Goal: Information Seeking & Learning: Learn about a topic

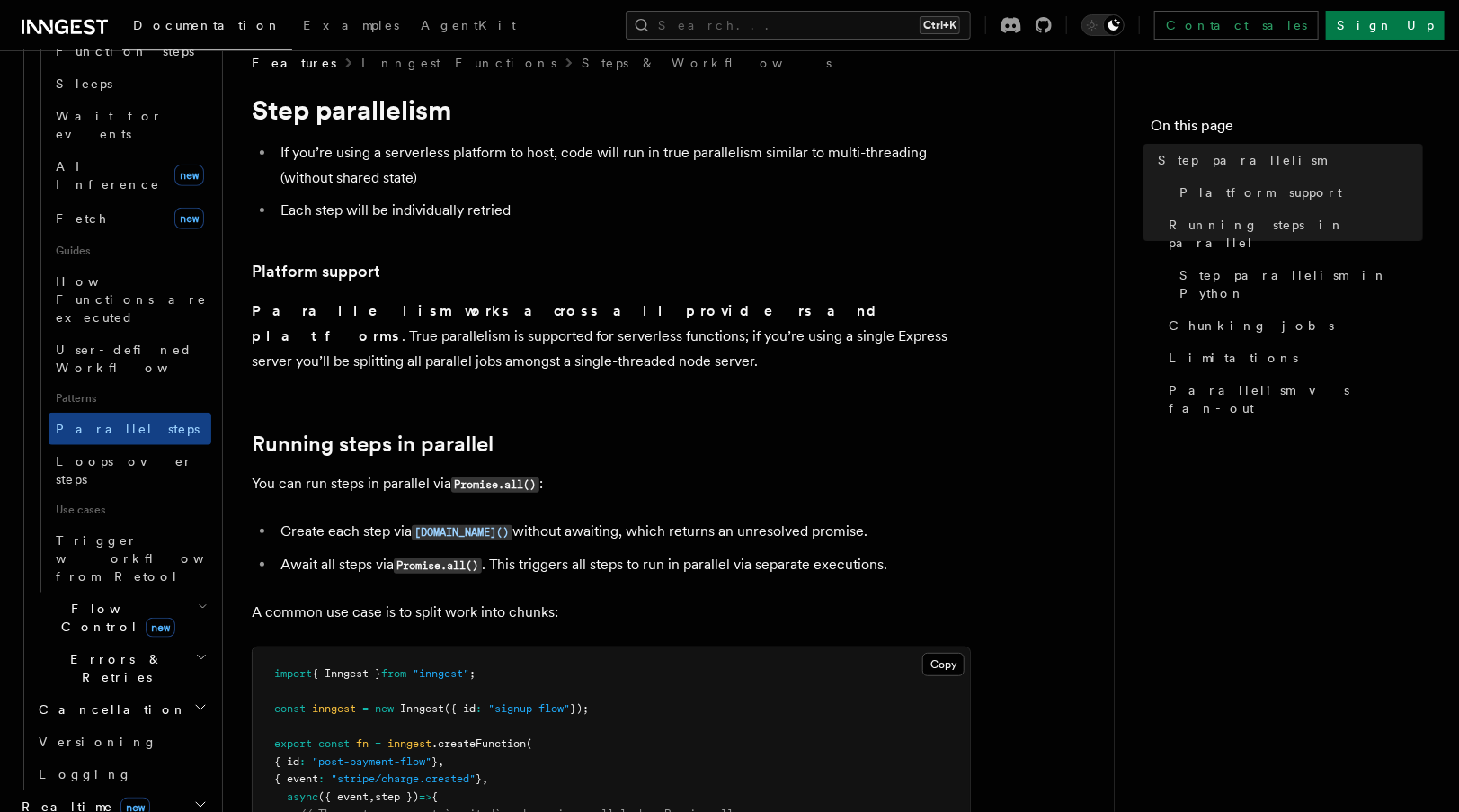
scroll to position [697, 0]
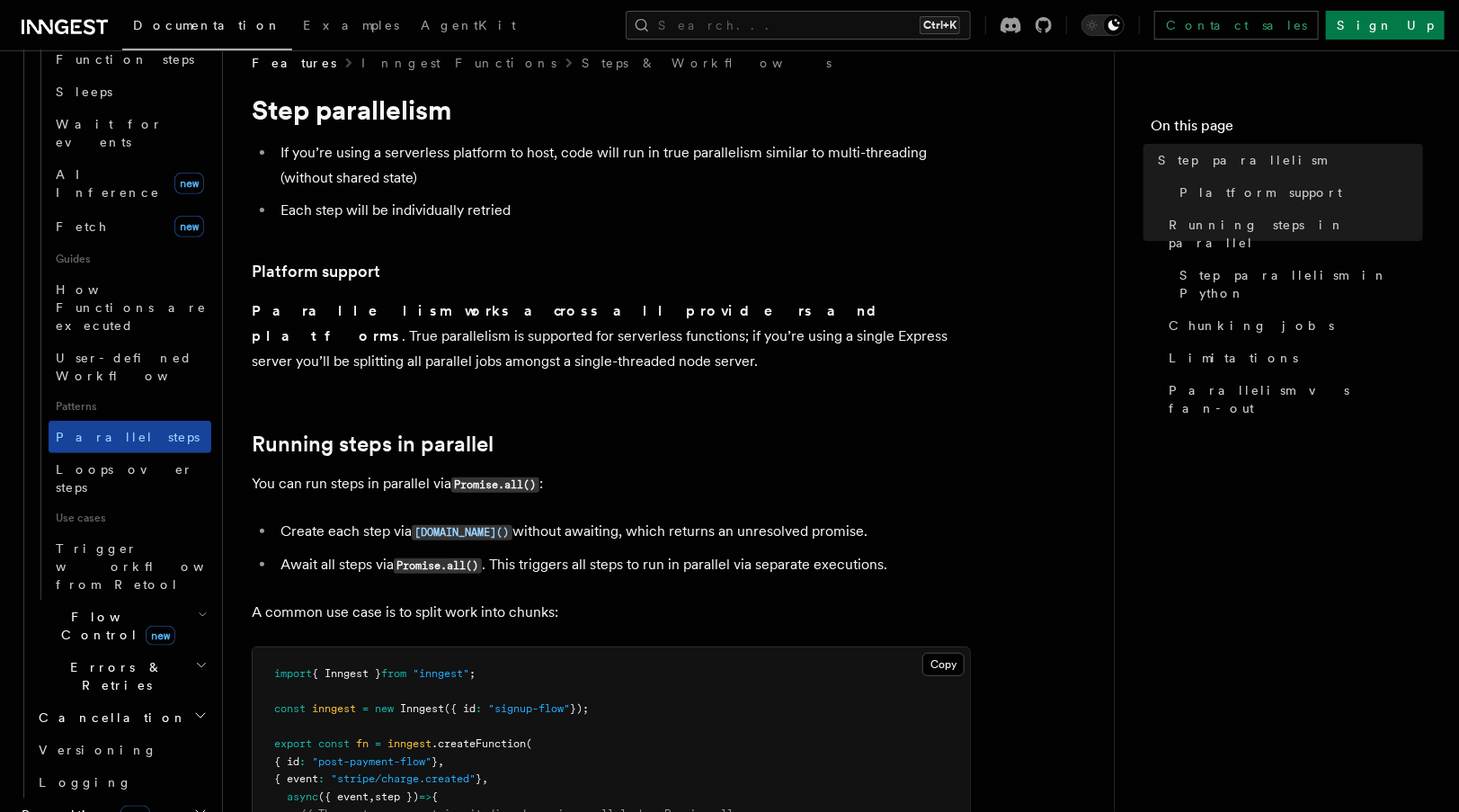
click at [137, 421] on link "Parallel steps" at bounding box center [130, 437] width 163 height 33
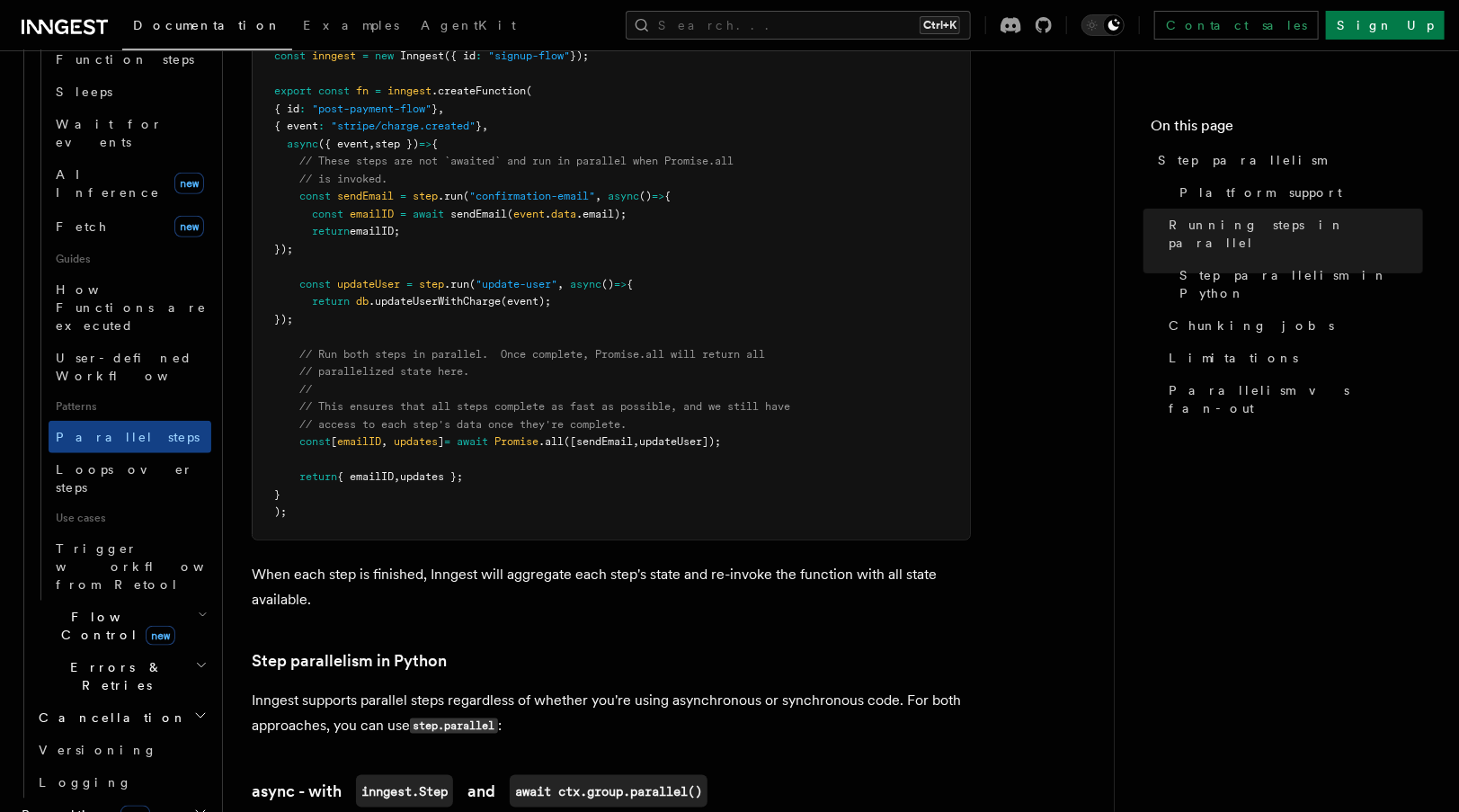
scroll to position [680, 0]
click at [488, 434] on span "await" at bounding box center [472, 440] width 32 height 13
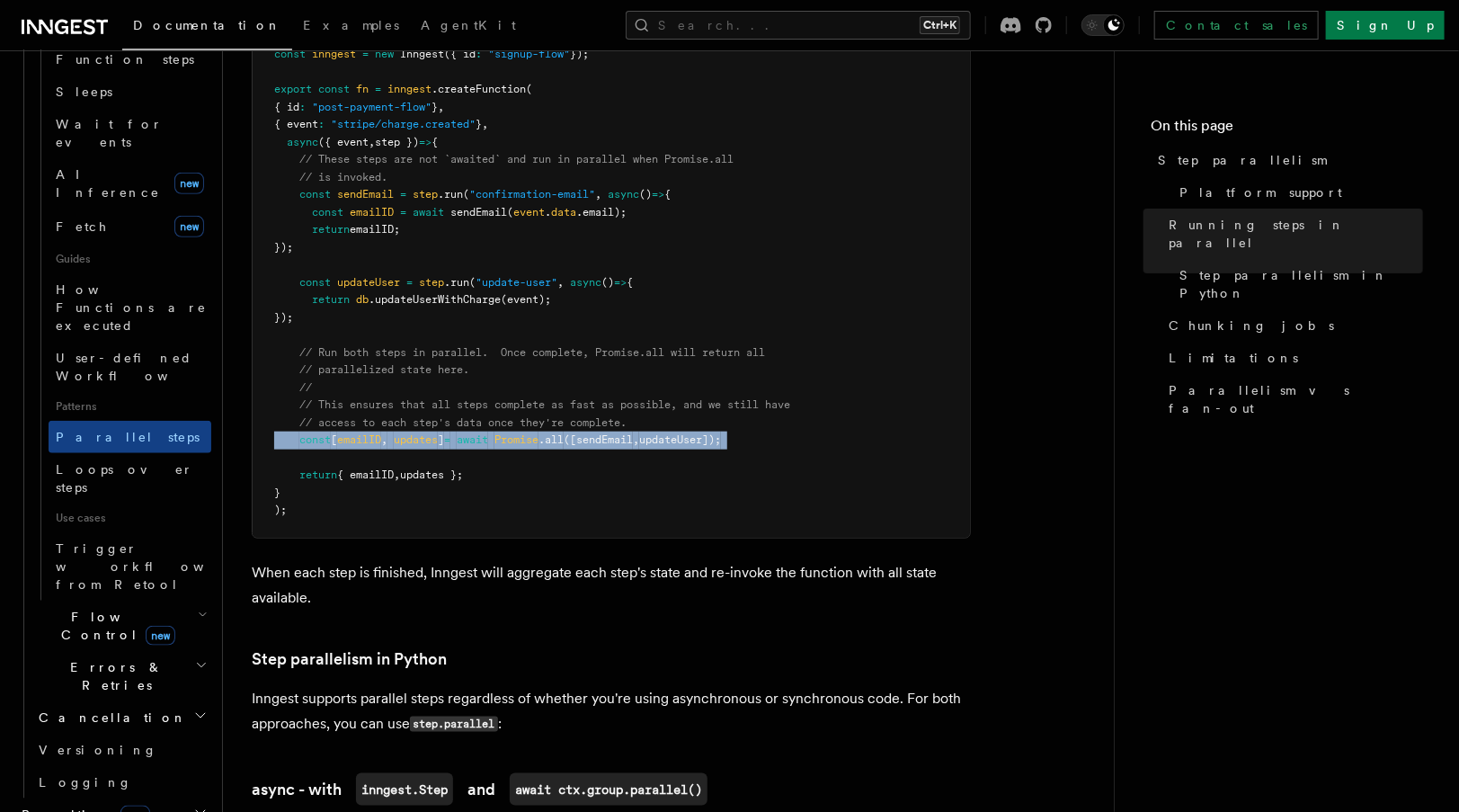
click at [488, 434] on span "await" at bounding box center [472, 440] width 32 height 13
copy code "const [ emailID , updates ] = await Promise .all ([sendEmail , updateUser]);"
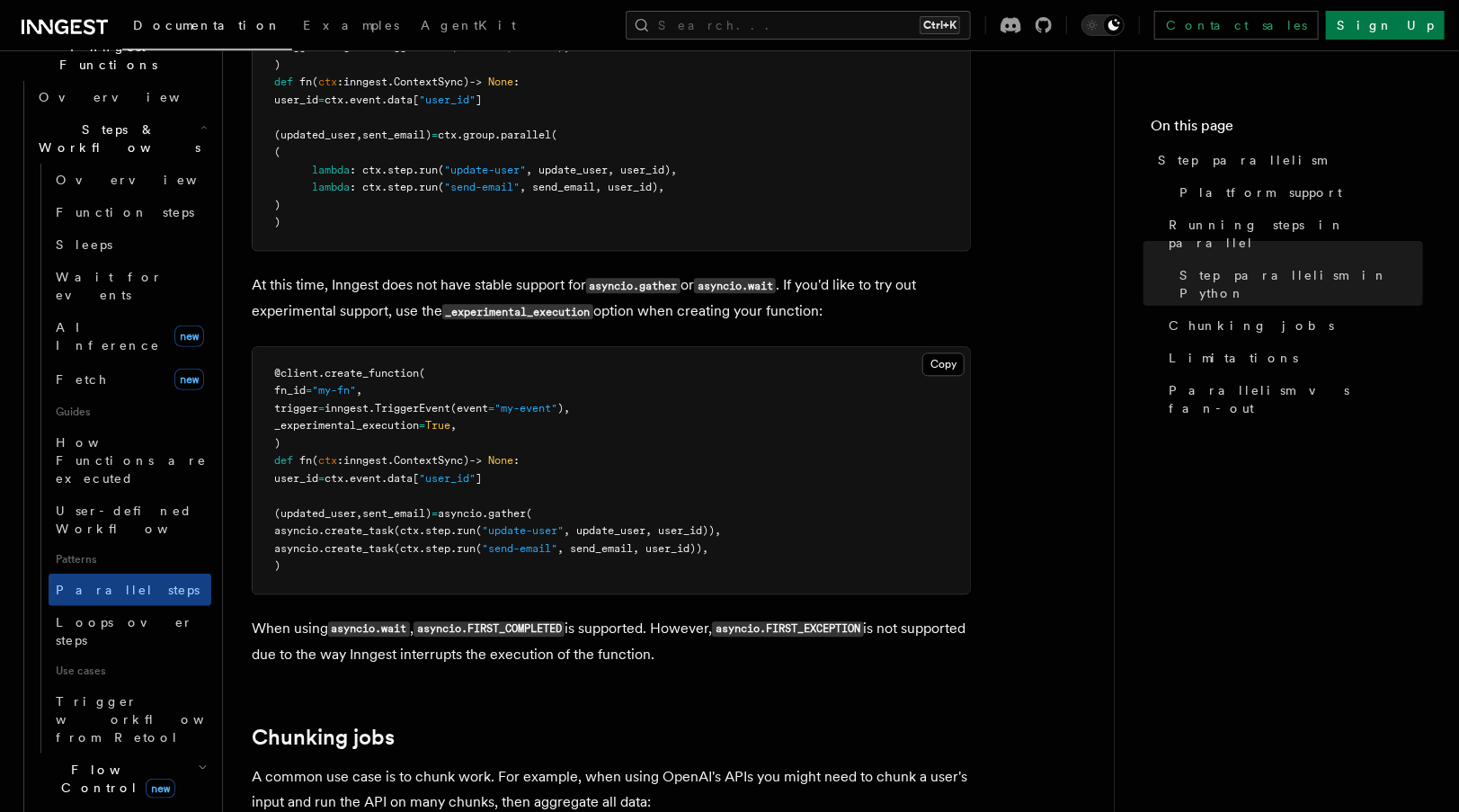
scroll to position [545, 0]
click at [86, 685] on link "Trigger workflows from Retool" at bounding box center [130, 719] width 163 height 68
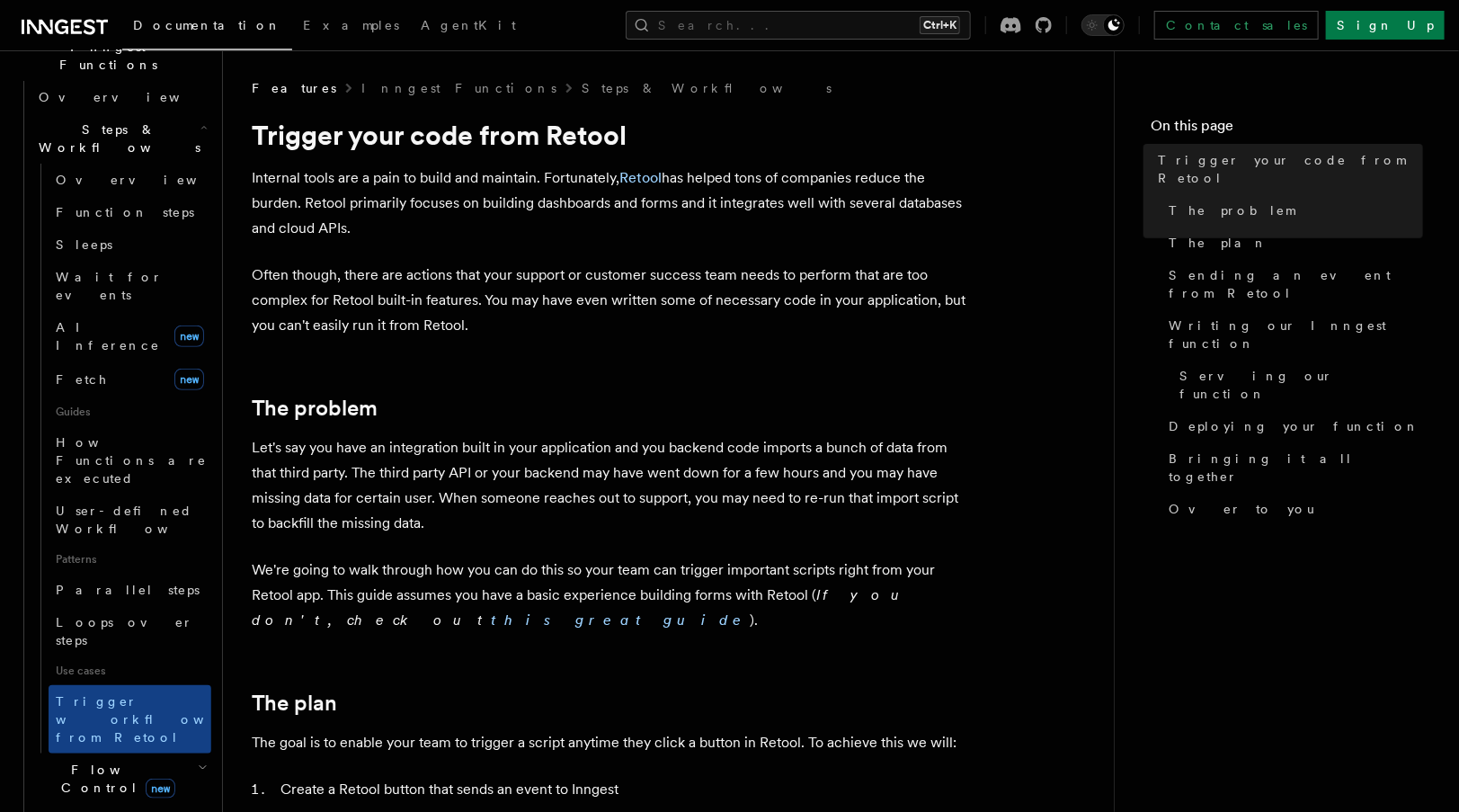
click at [80, 760] on span "Flow Control new" at bounding box center [115, 779] width 167 height 36
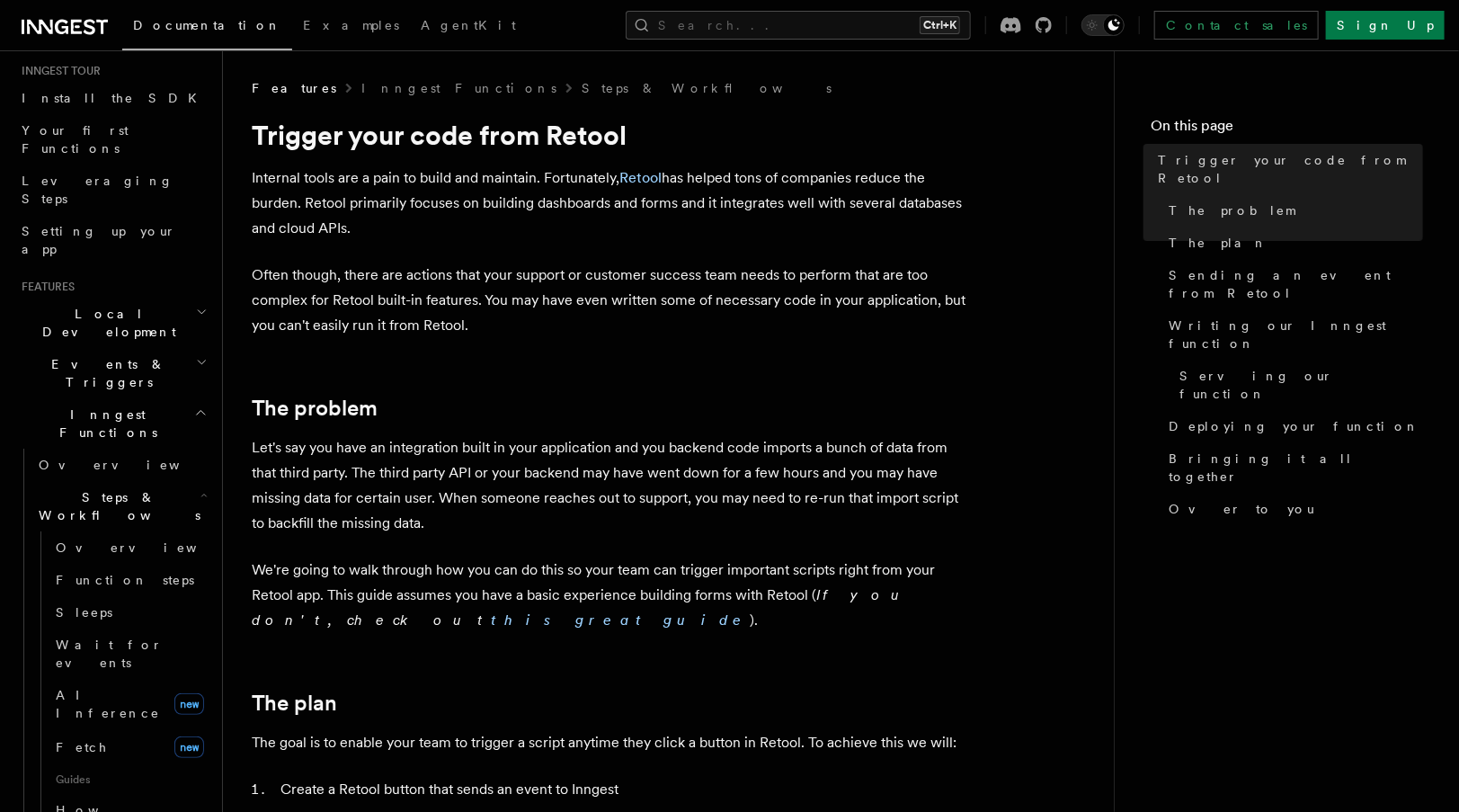
scroll to position [158, 0]
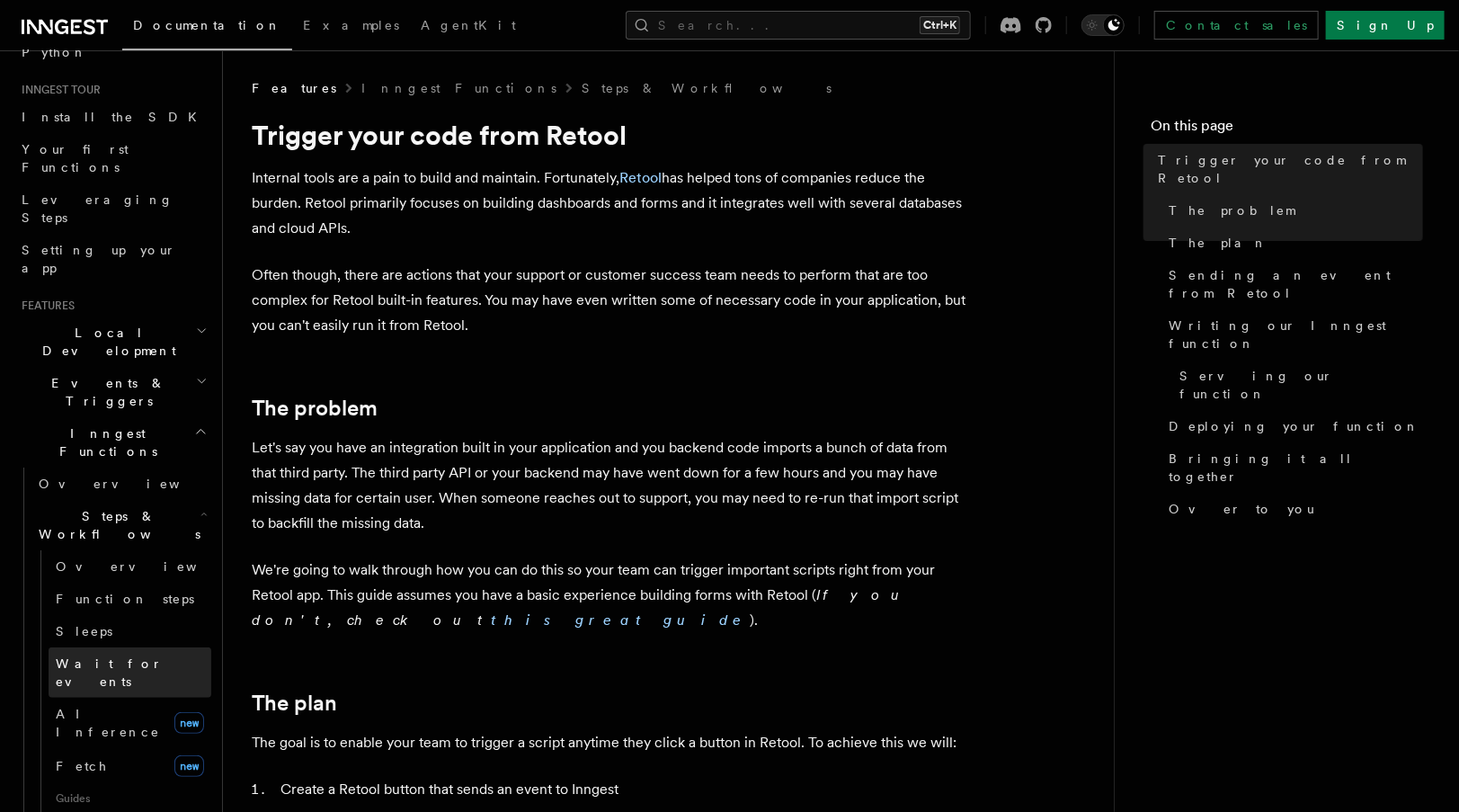
click at [88, 654] on span "Wait for events" at bounding box center [134, 673] width 156 height 36
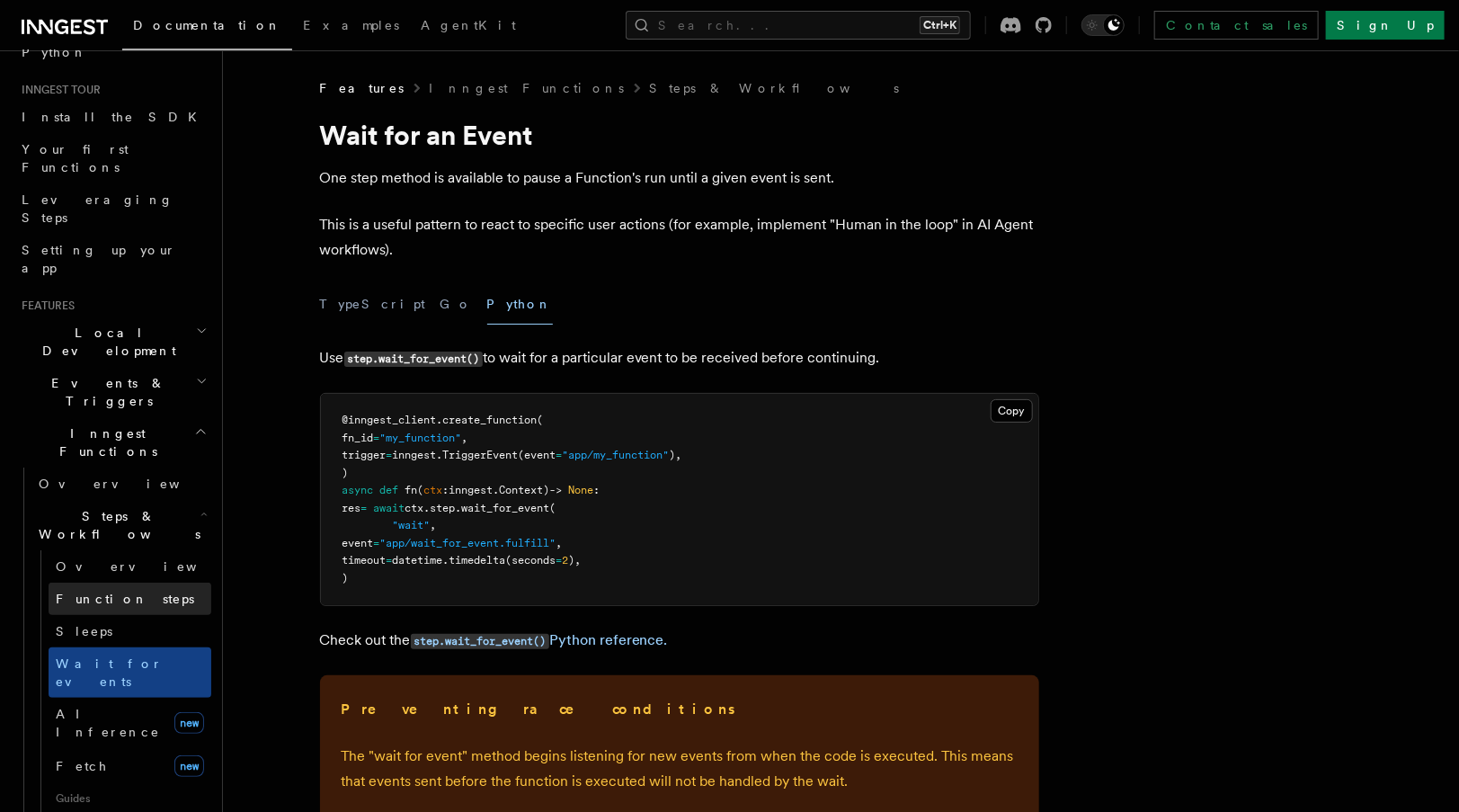
click at [151, 582] on link "Function steps" at bounding box center [130, 598] width 163 height 33
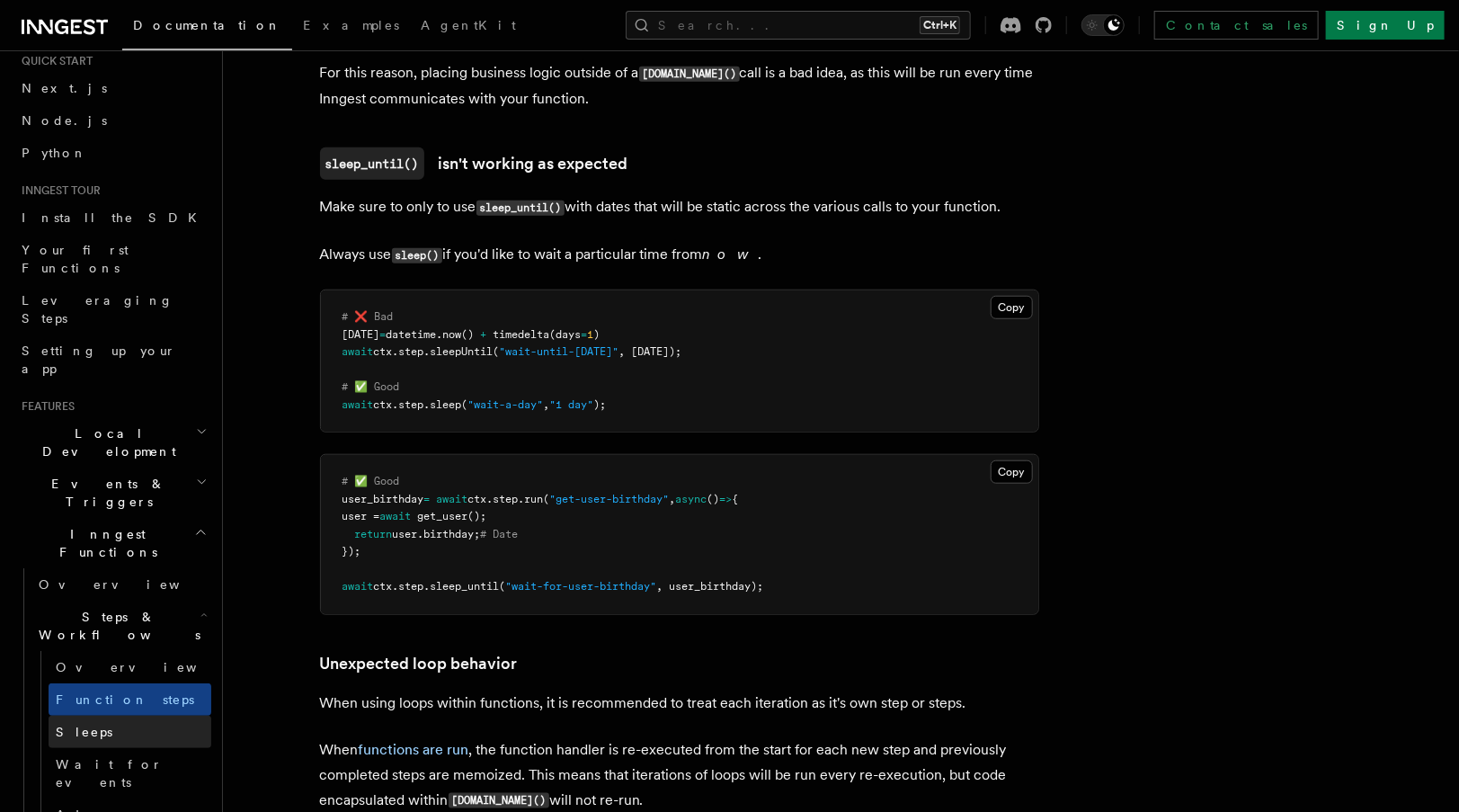
scroll to position [54, 0]
click at [125, 471] on h2 "Events & Triggers" at bounding box center [112, 496] width 197 height 51
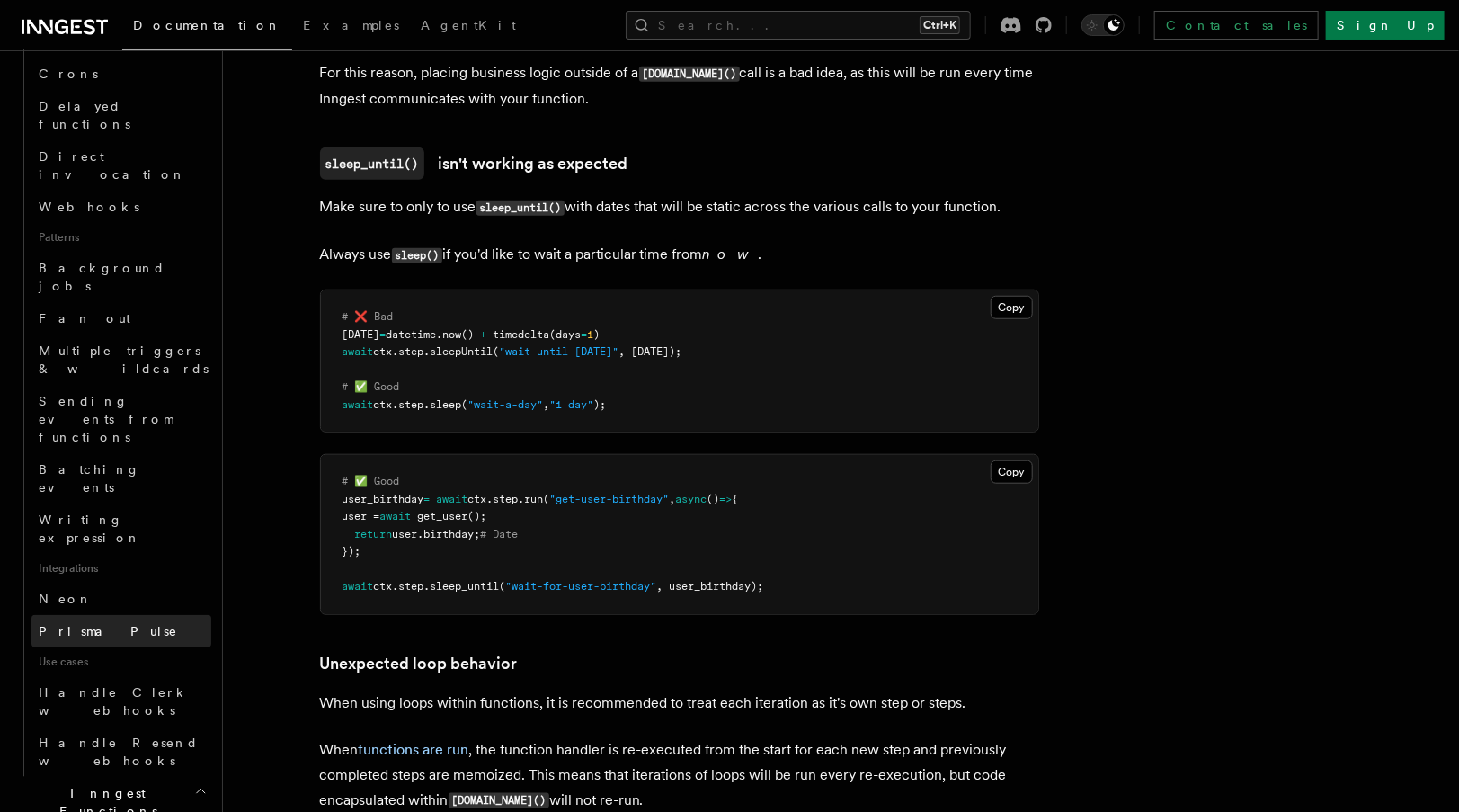
scroll to position [681, 0]
click at [116, 614] on link "Prisma Pulse" at bounding box center [121, 630] width 180 height 33
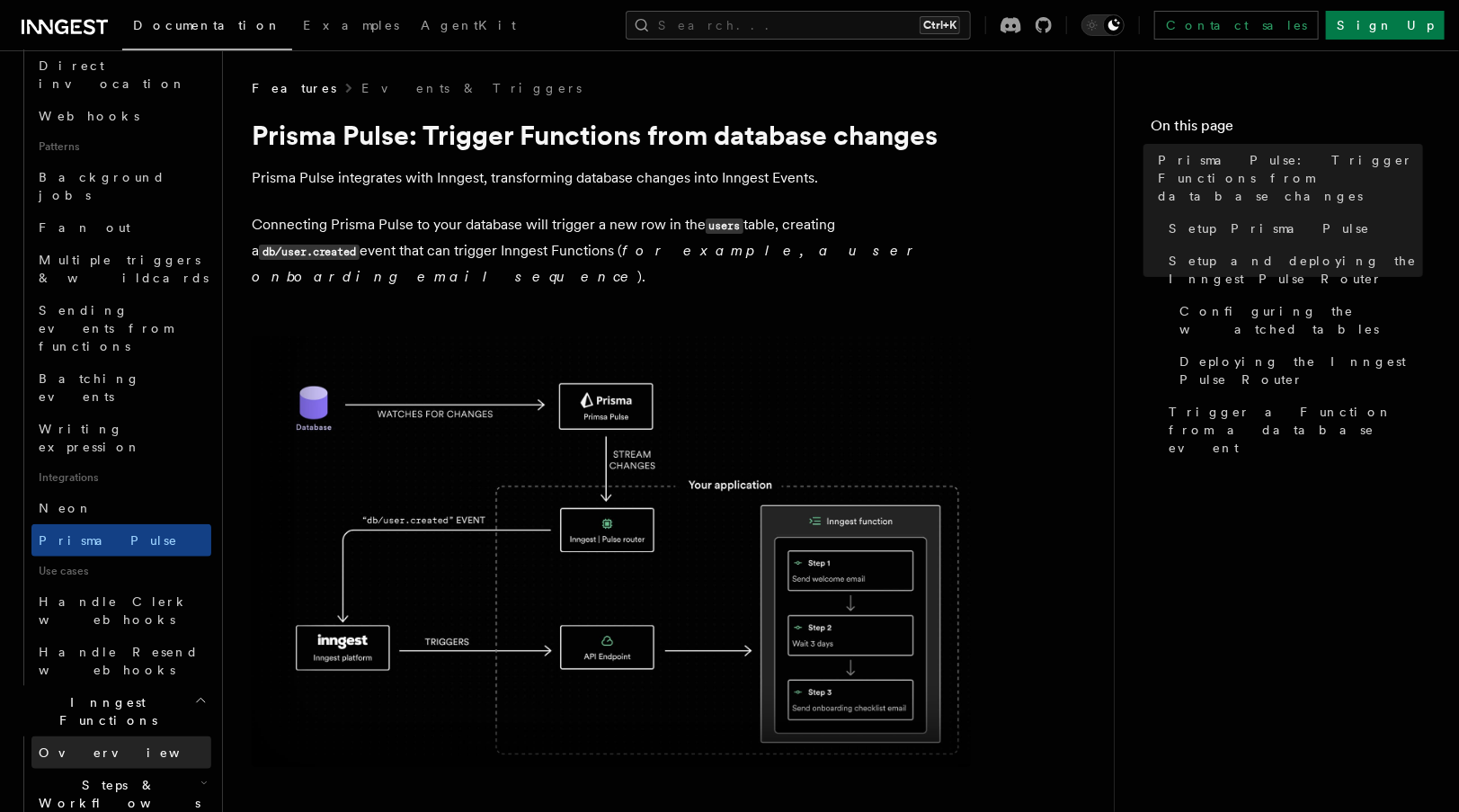
scroll to position [771, 0]
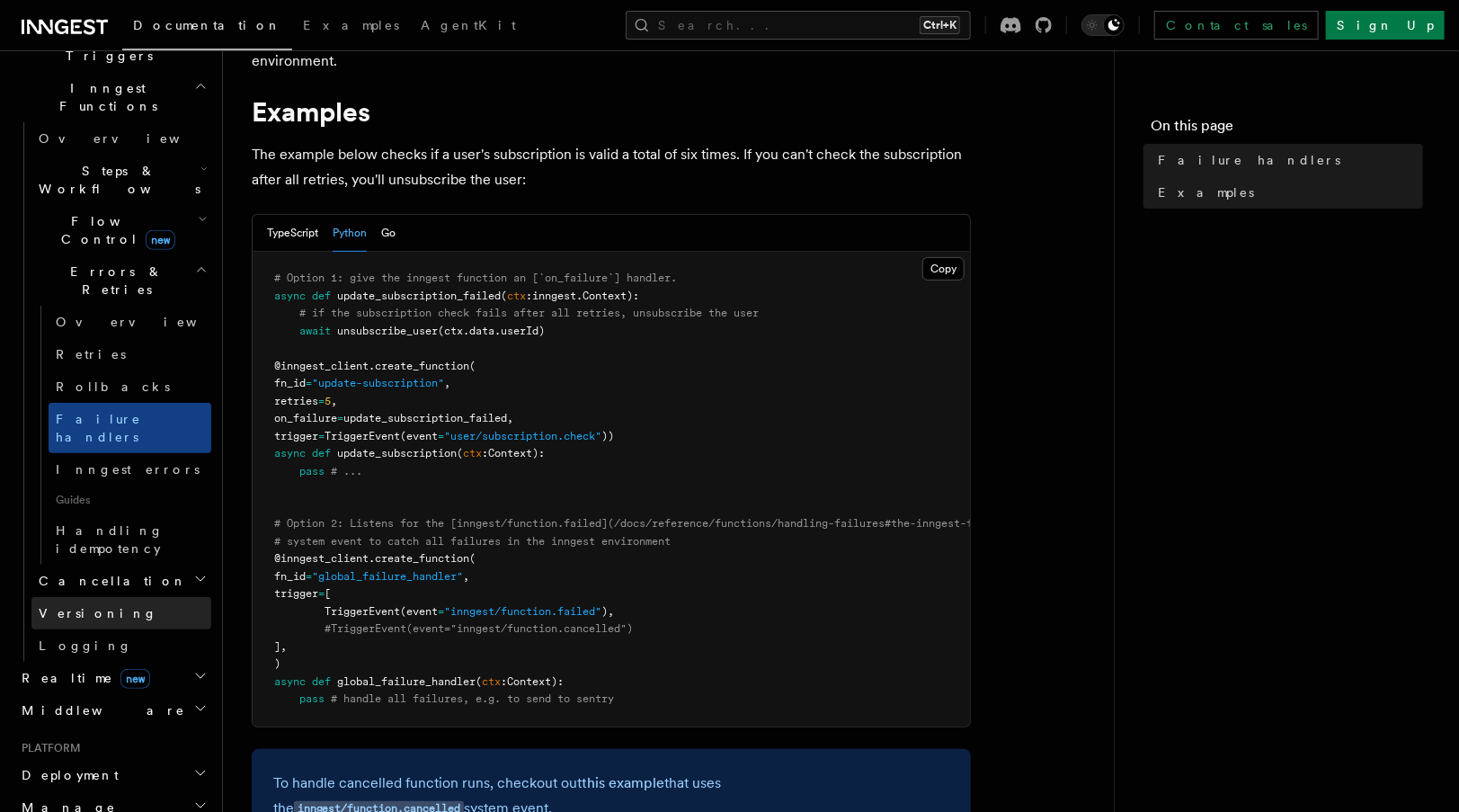
scroll to position [502, 0]
click at [117, 463] on span "Inngest errors" at bounding box center [128, 471] width 144 height 14
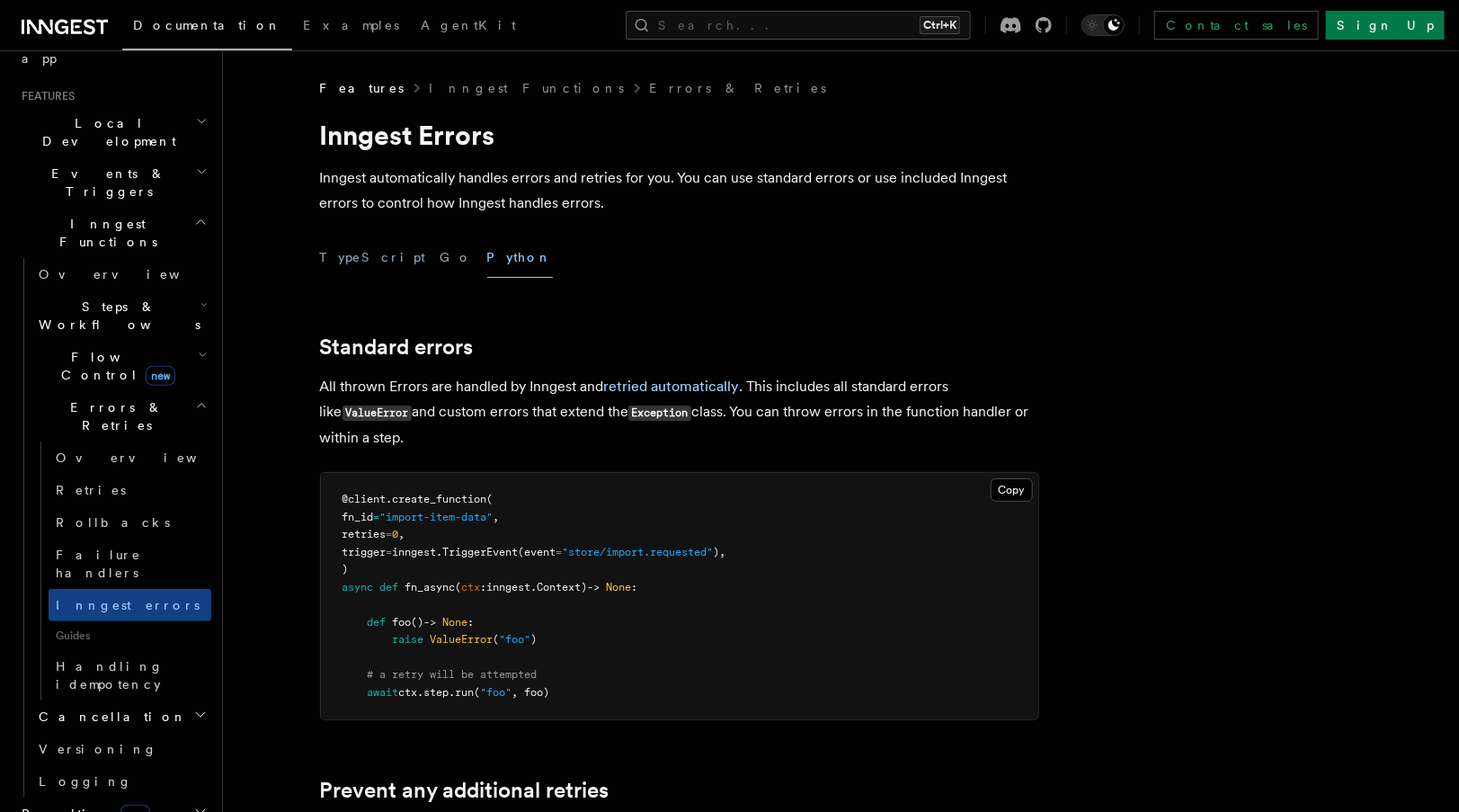
scroll to position [356, 0]
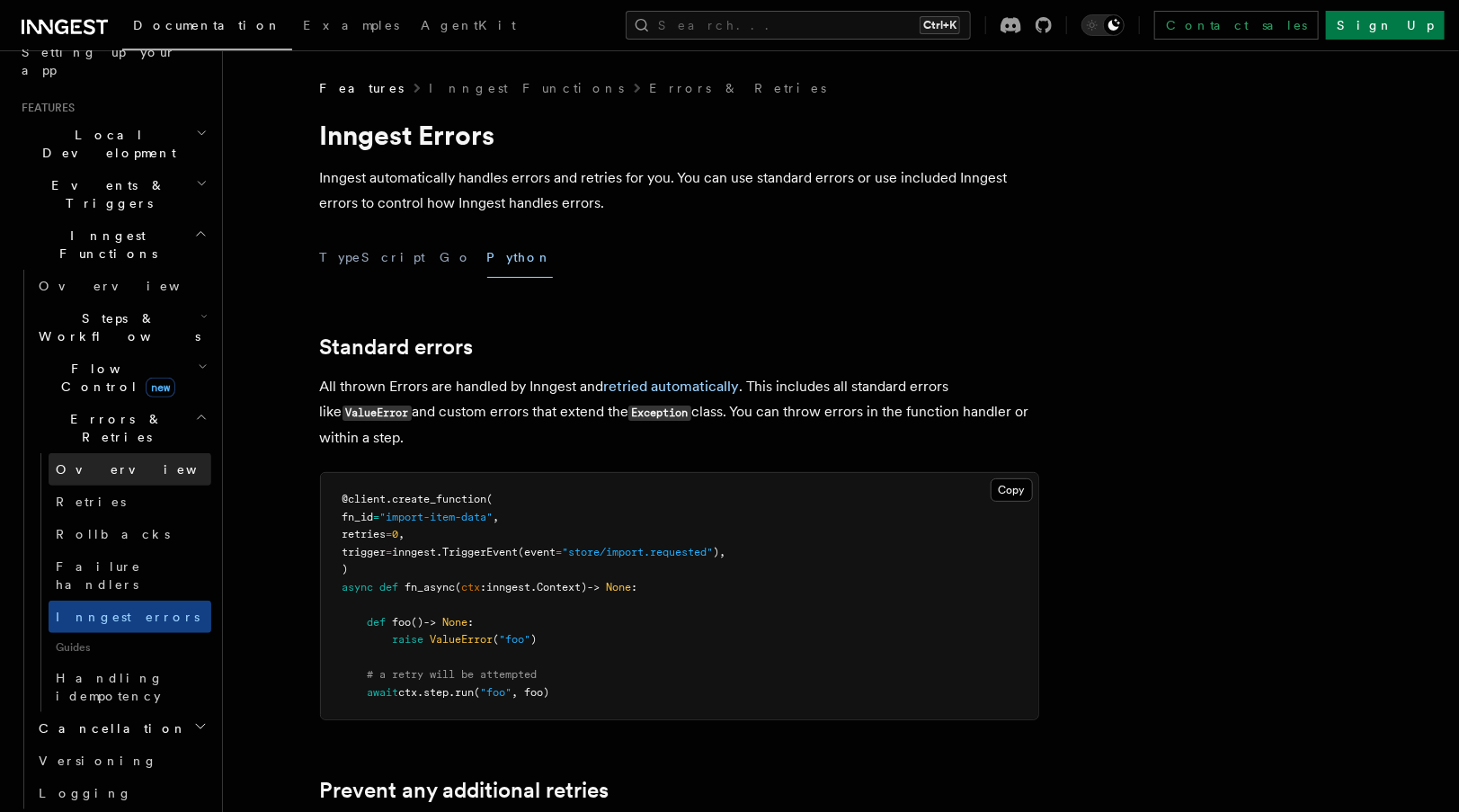
click at [133, 453] on link "Overview" at bounding box center [130, 469] width 163 height 33
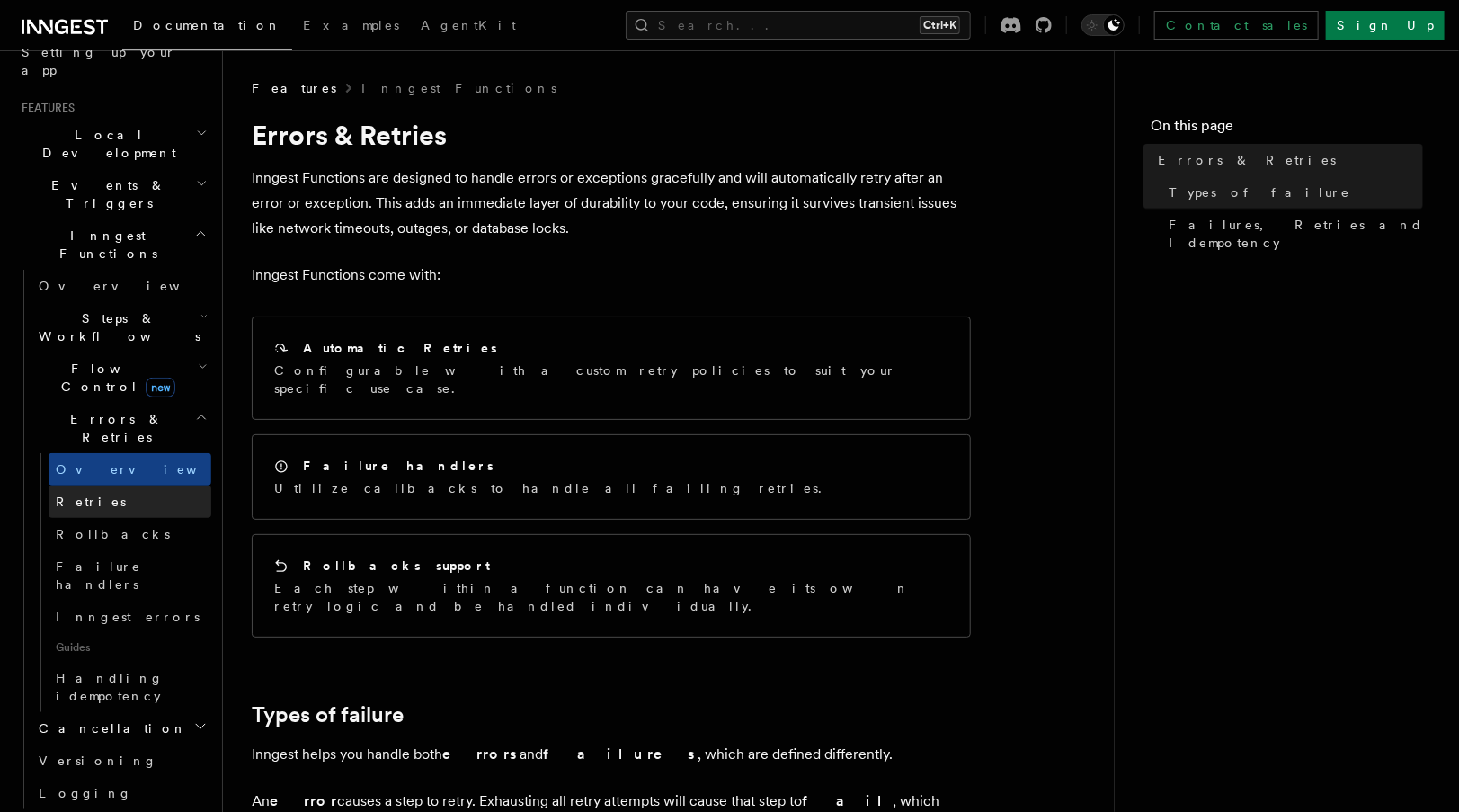
click at [90, 494] on span "Retries" at bounding box center [91, 502] width 70 height 14
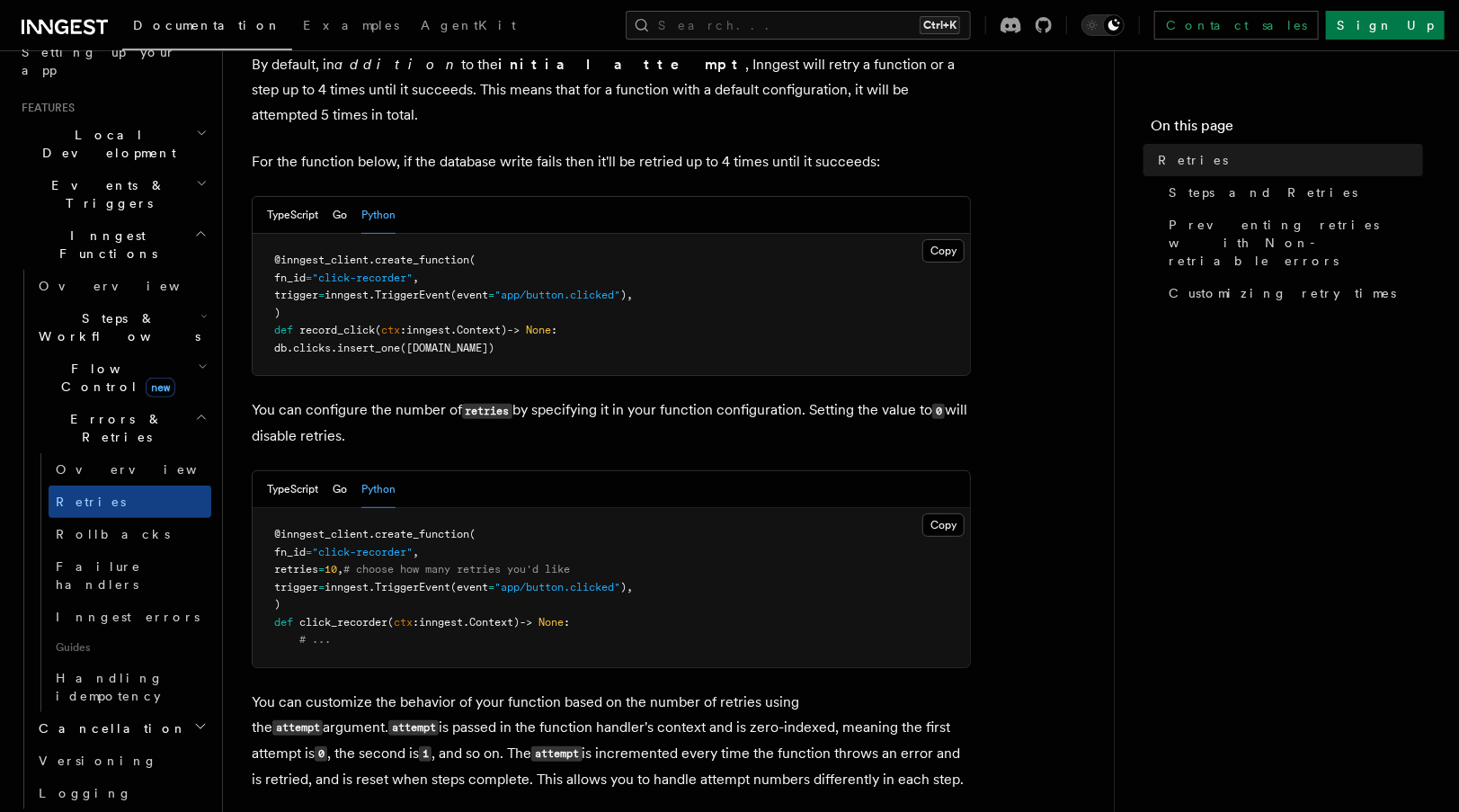
scroll to position [113, 0]
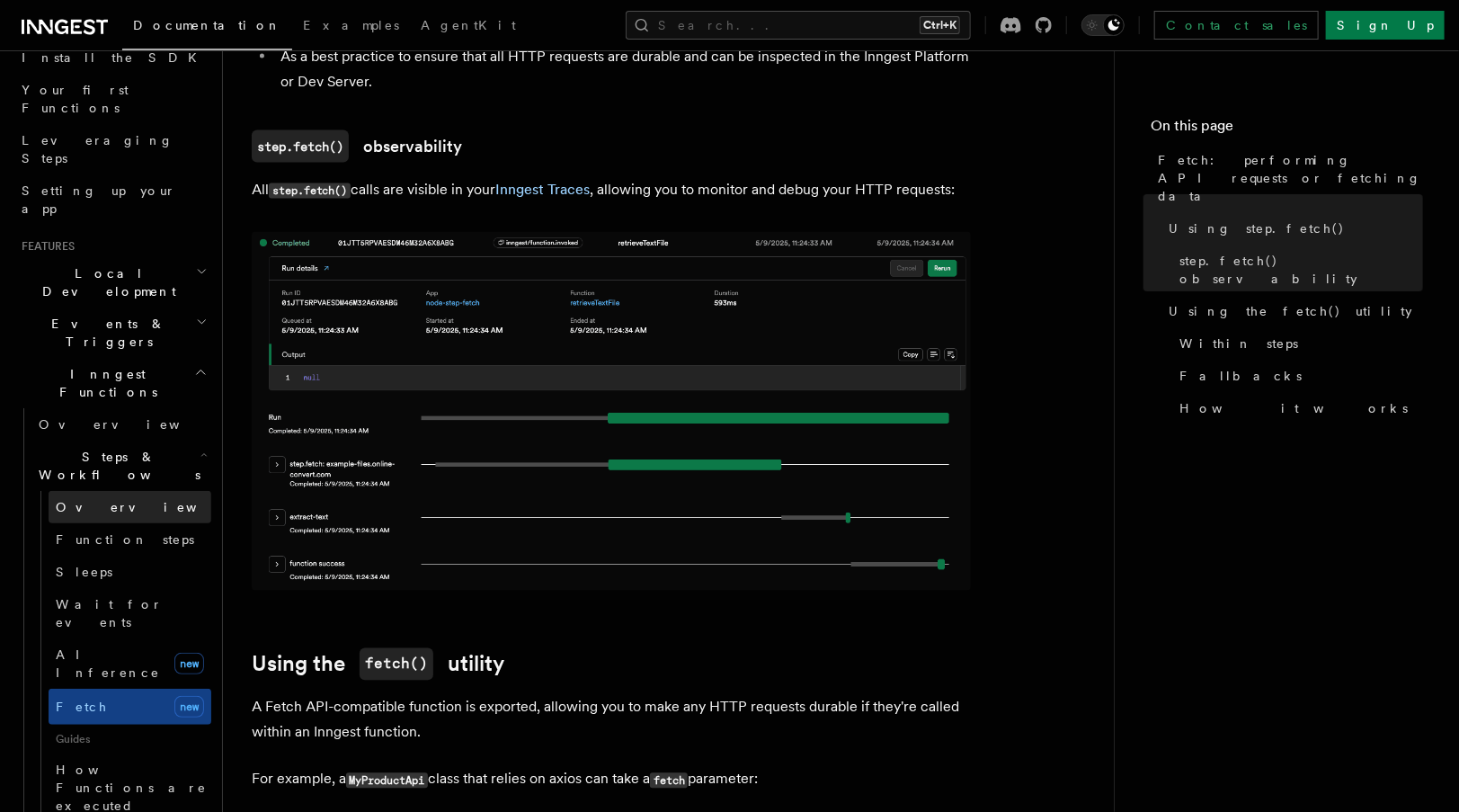
scroll to position [221, 0]
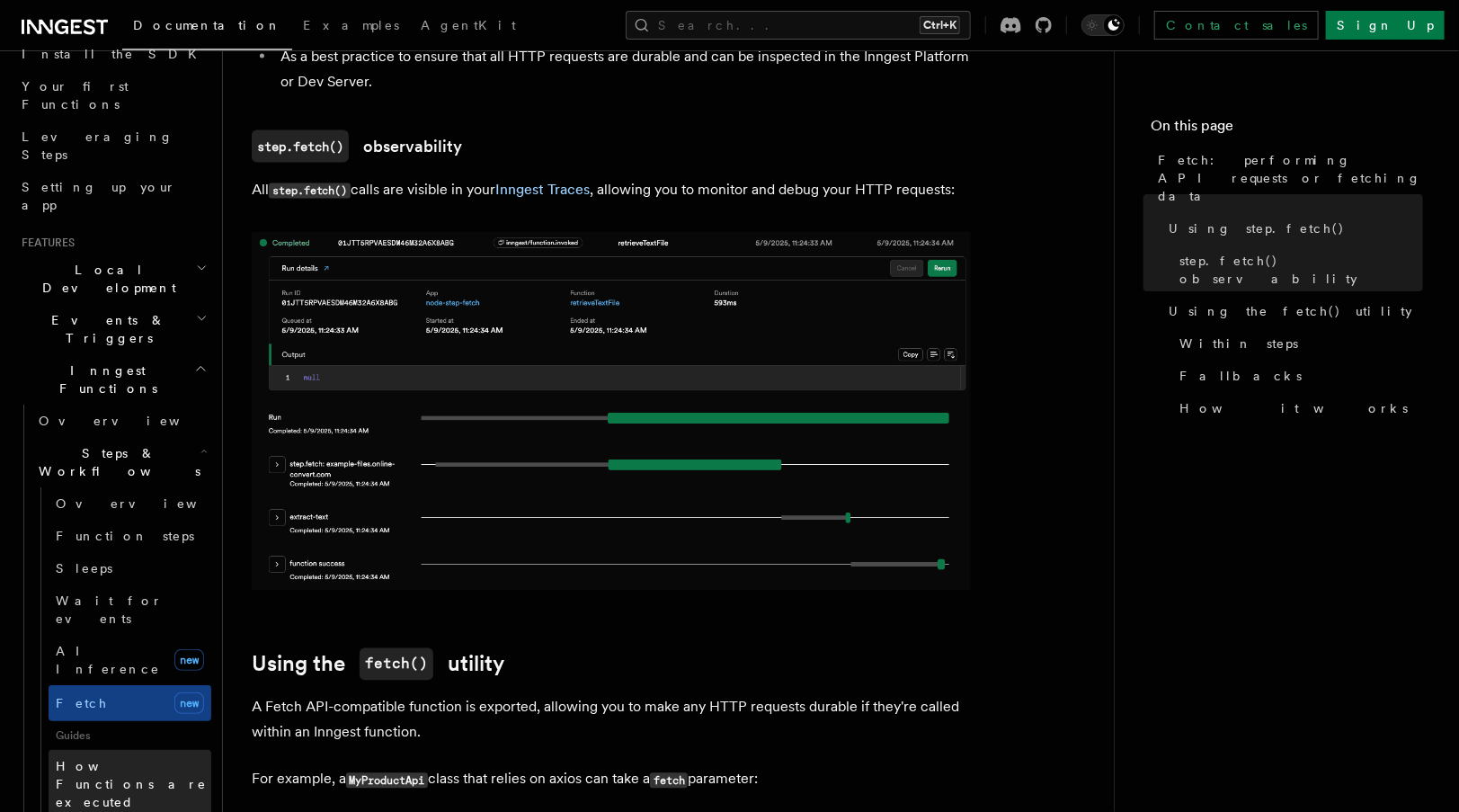
click at [169, 757] on span "How Functions are executed" at bounding box center [134, 784] width 156 height 54
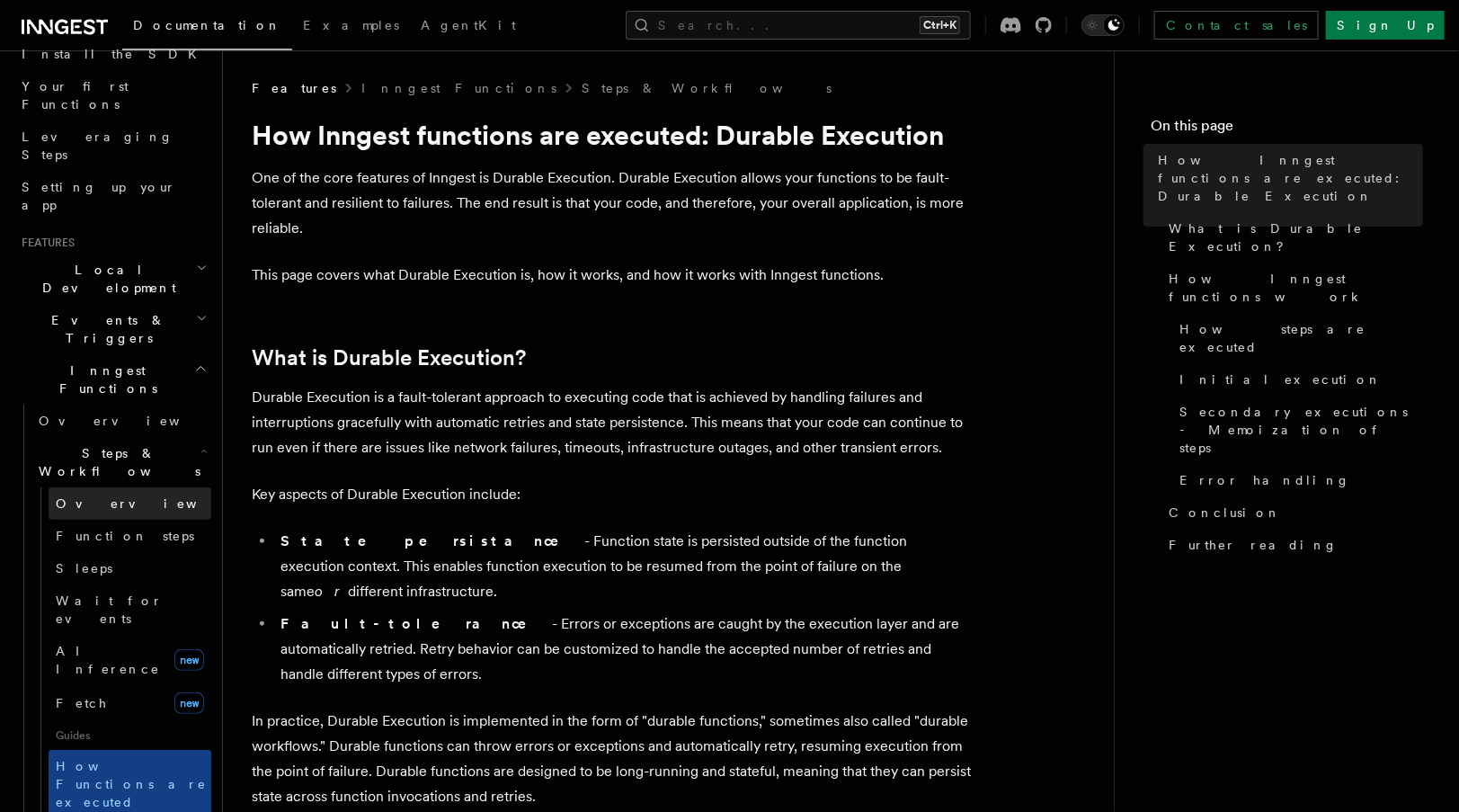
click at [114, 487] on link "Overview" at bounding box center [130, 503] width 163 height 33
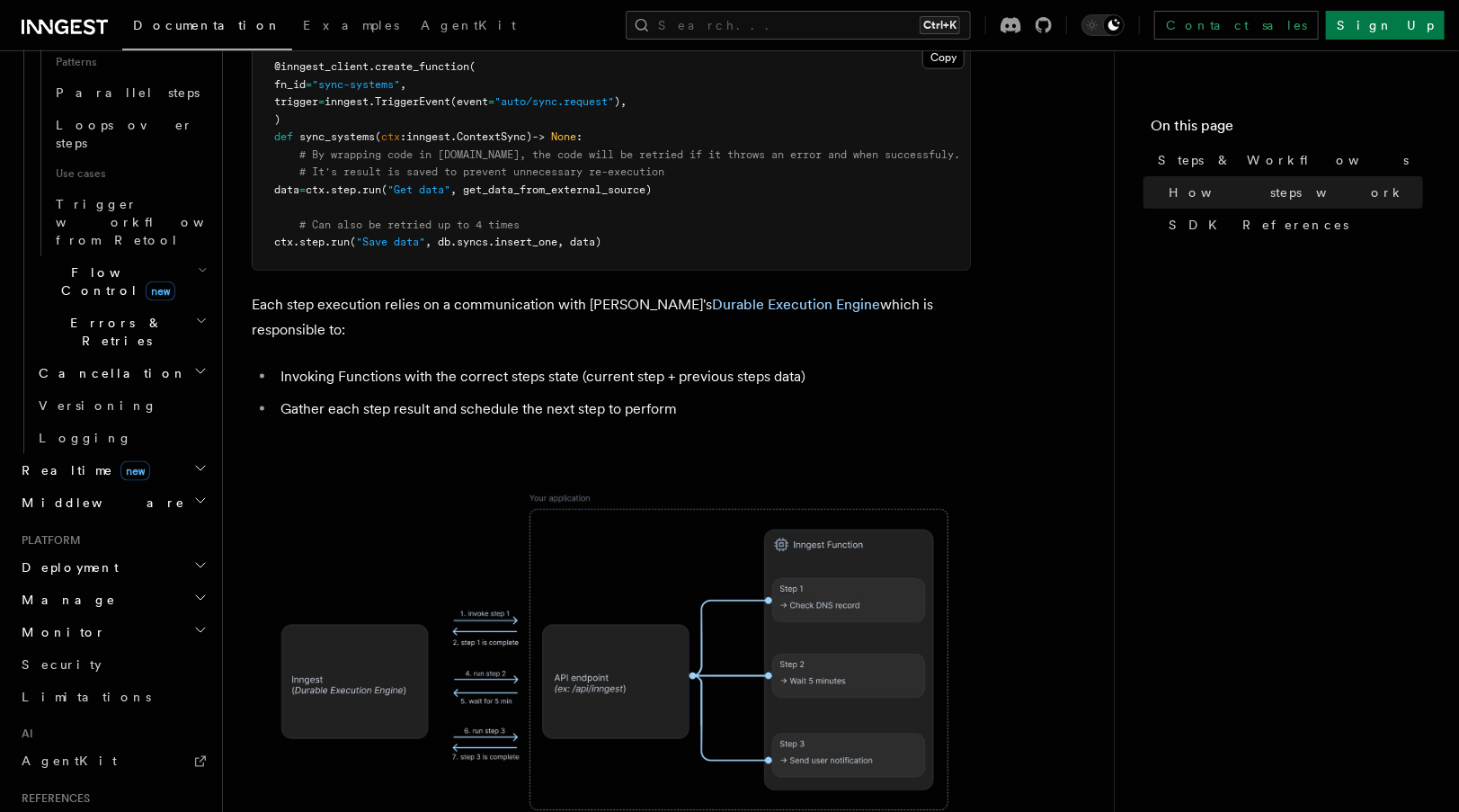
scroll to position [1037, 0]
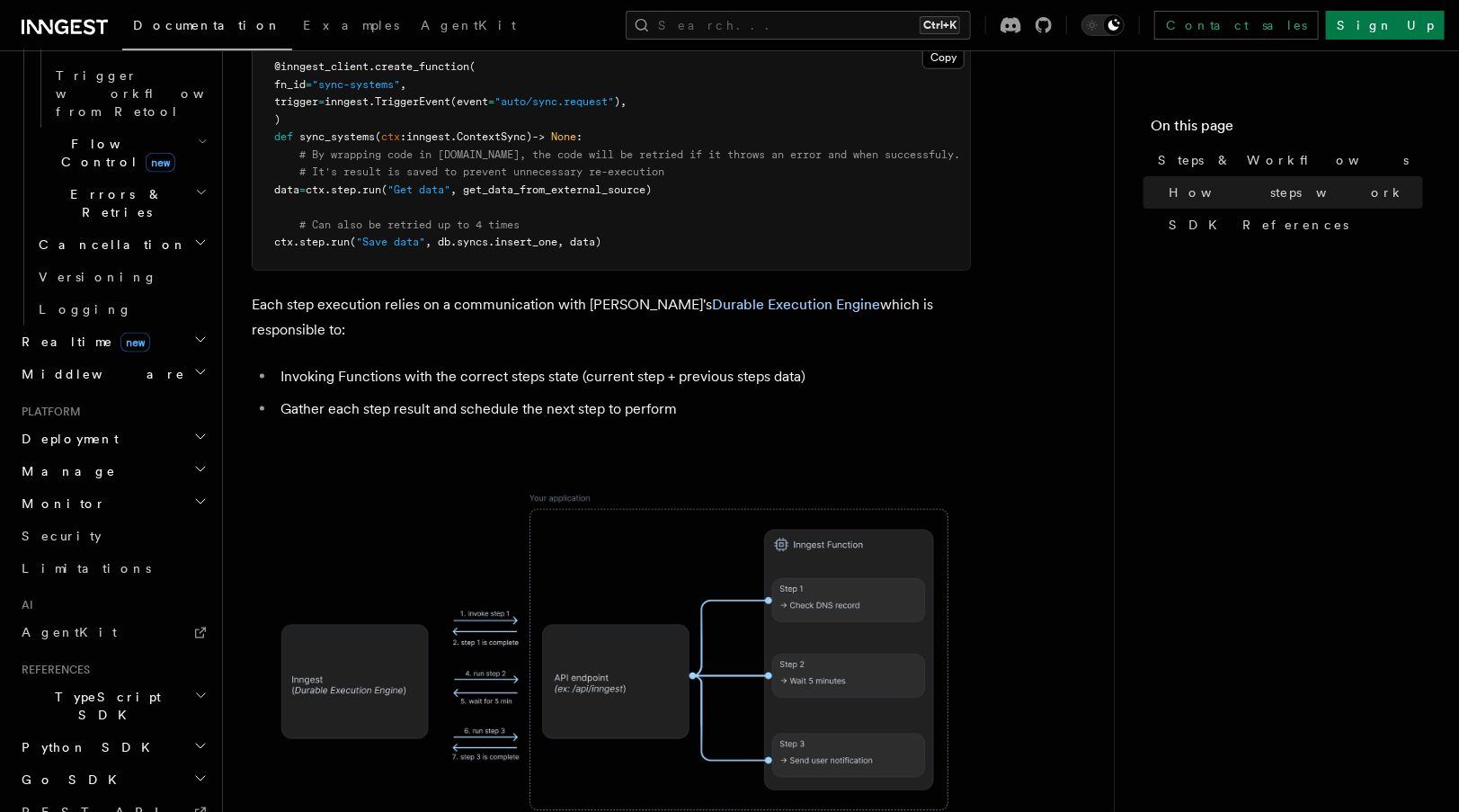
scroll to position [1173, 0]
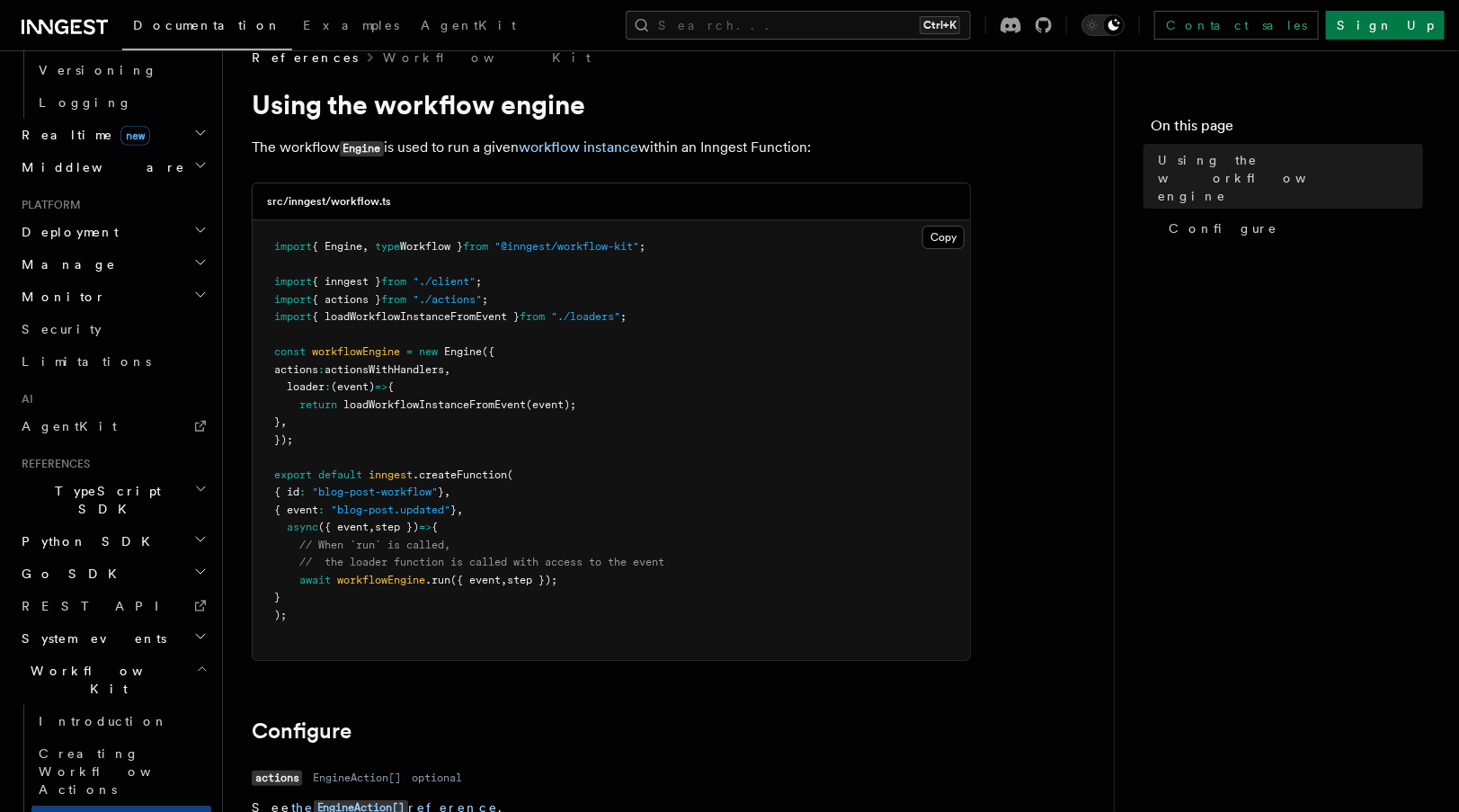
scroll to position [30, 0]
click at [116, 746] on span "Creating Workflow Actions" at bounding box center [117, 771] width 157 height 51
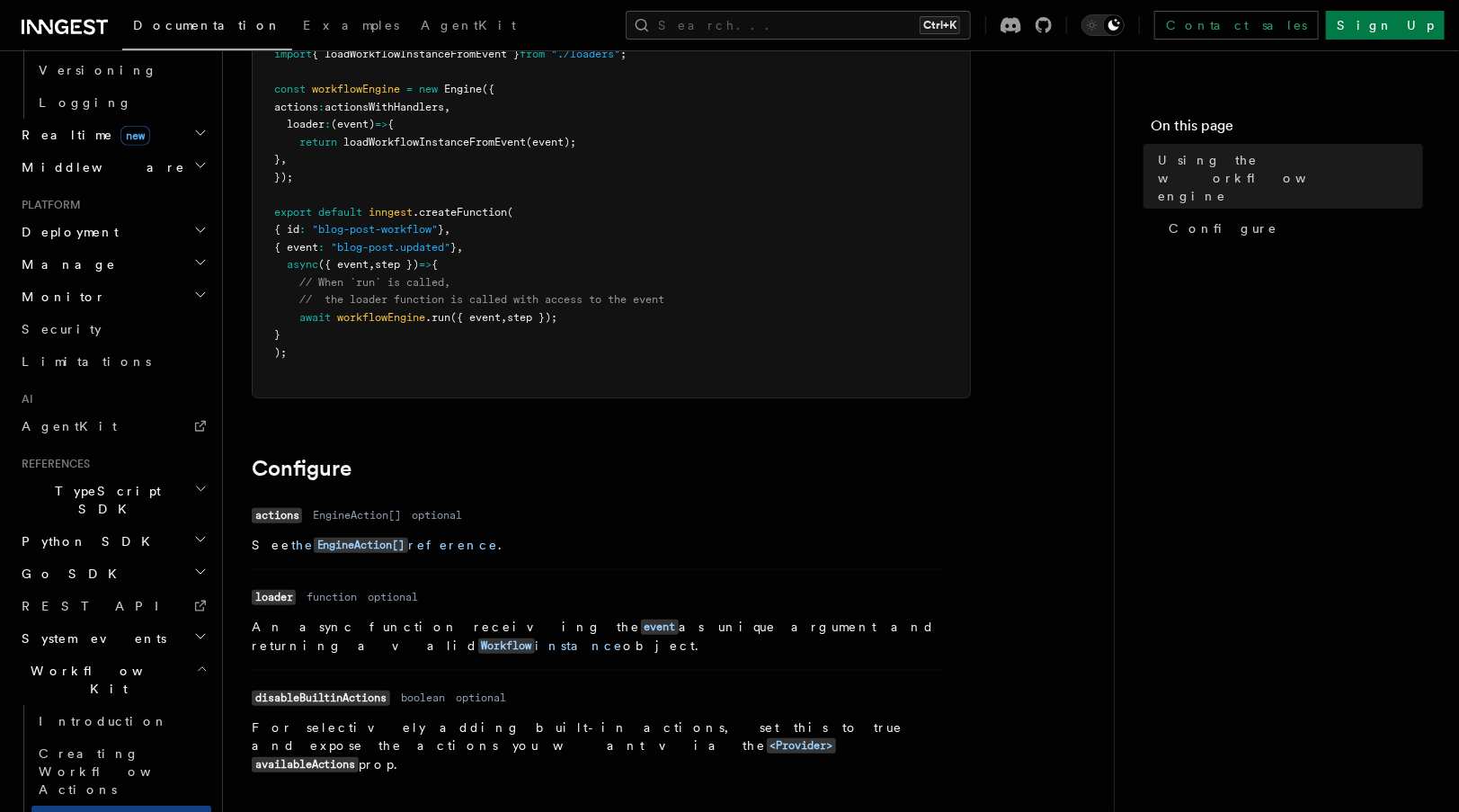
scroll to position [582, 0]
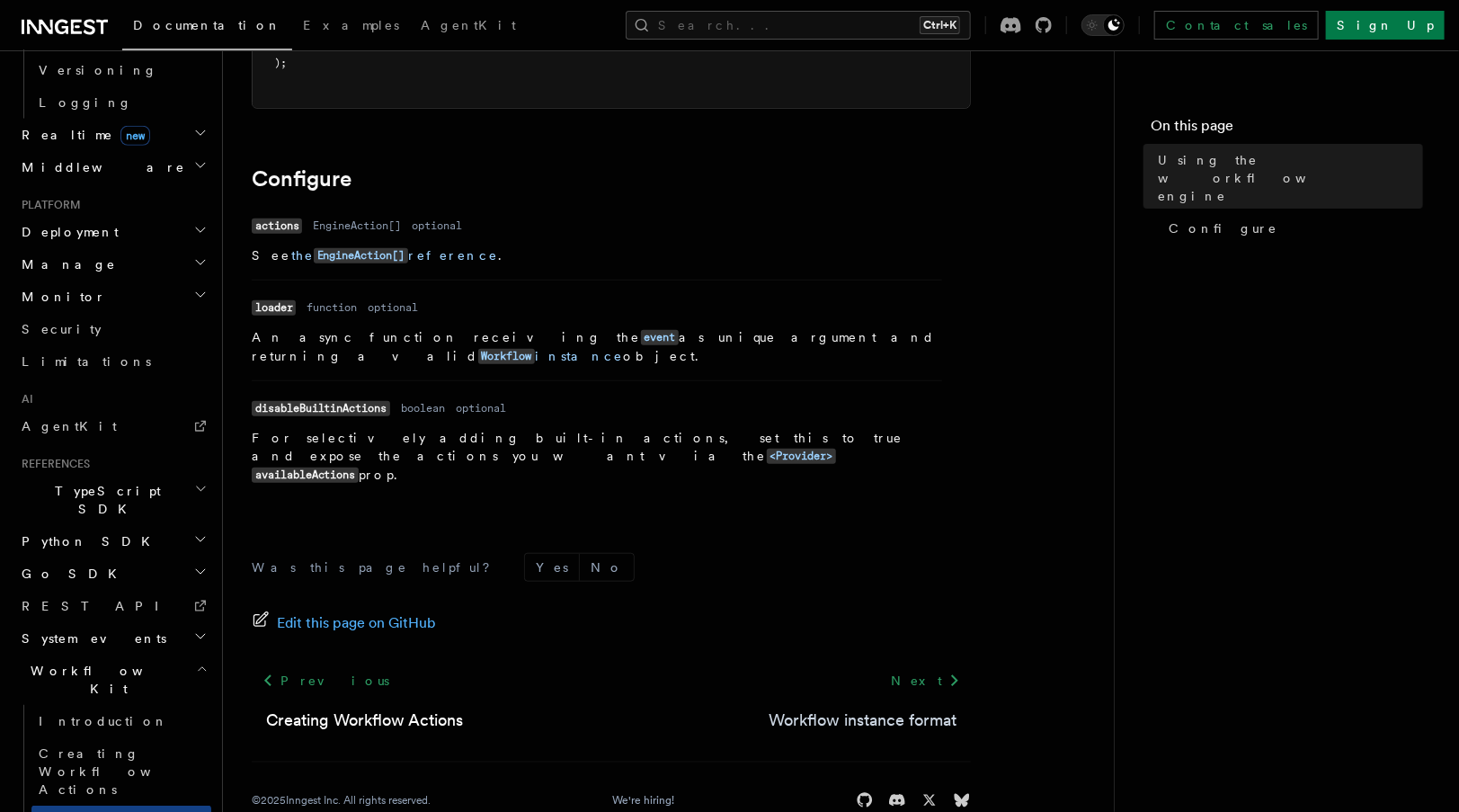
click at [850, 707] on link "Workflow instance format" at bounding box center [863, 720] width 188 height 25
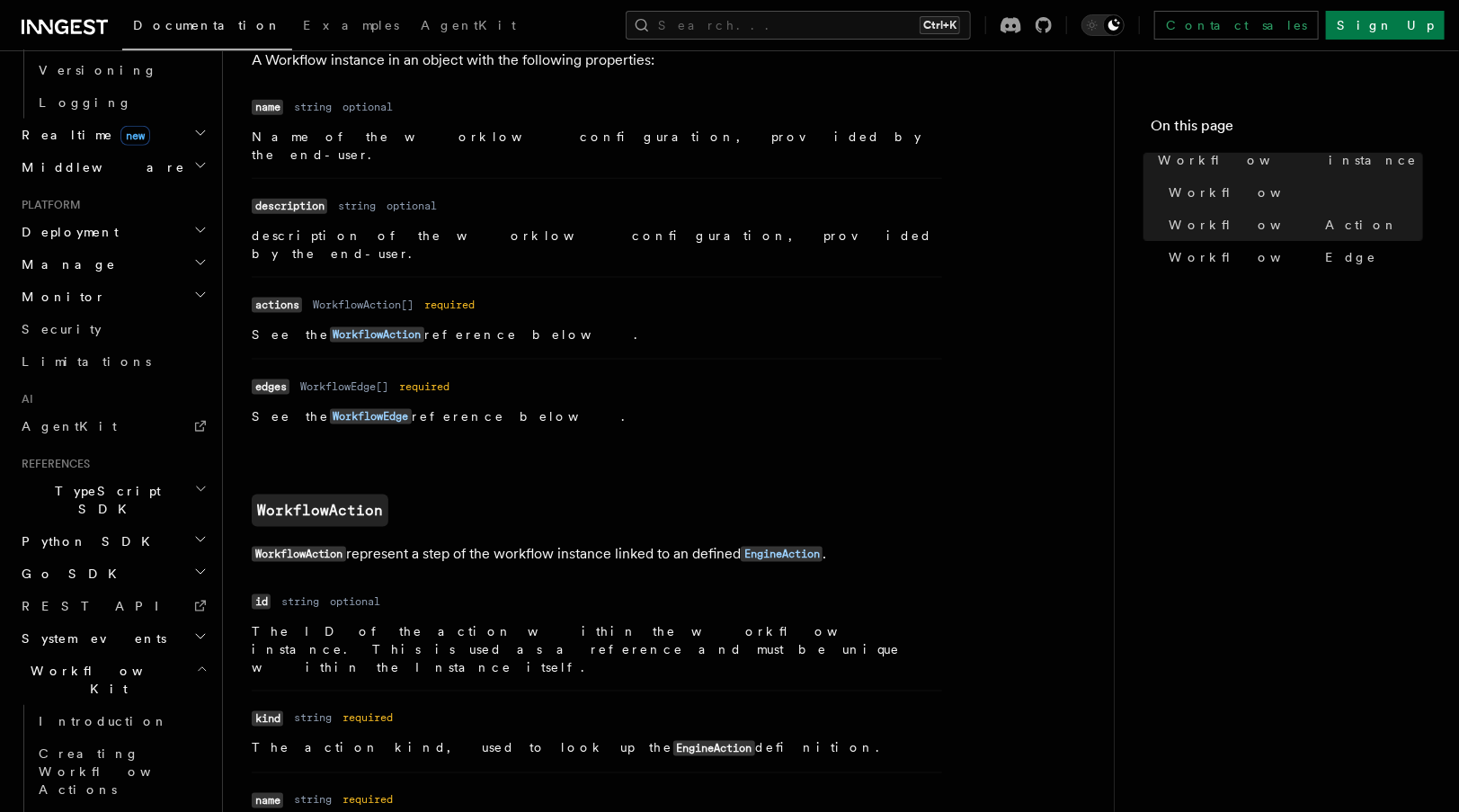
scroll to position [1066, 0]
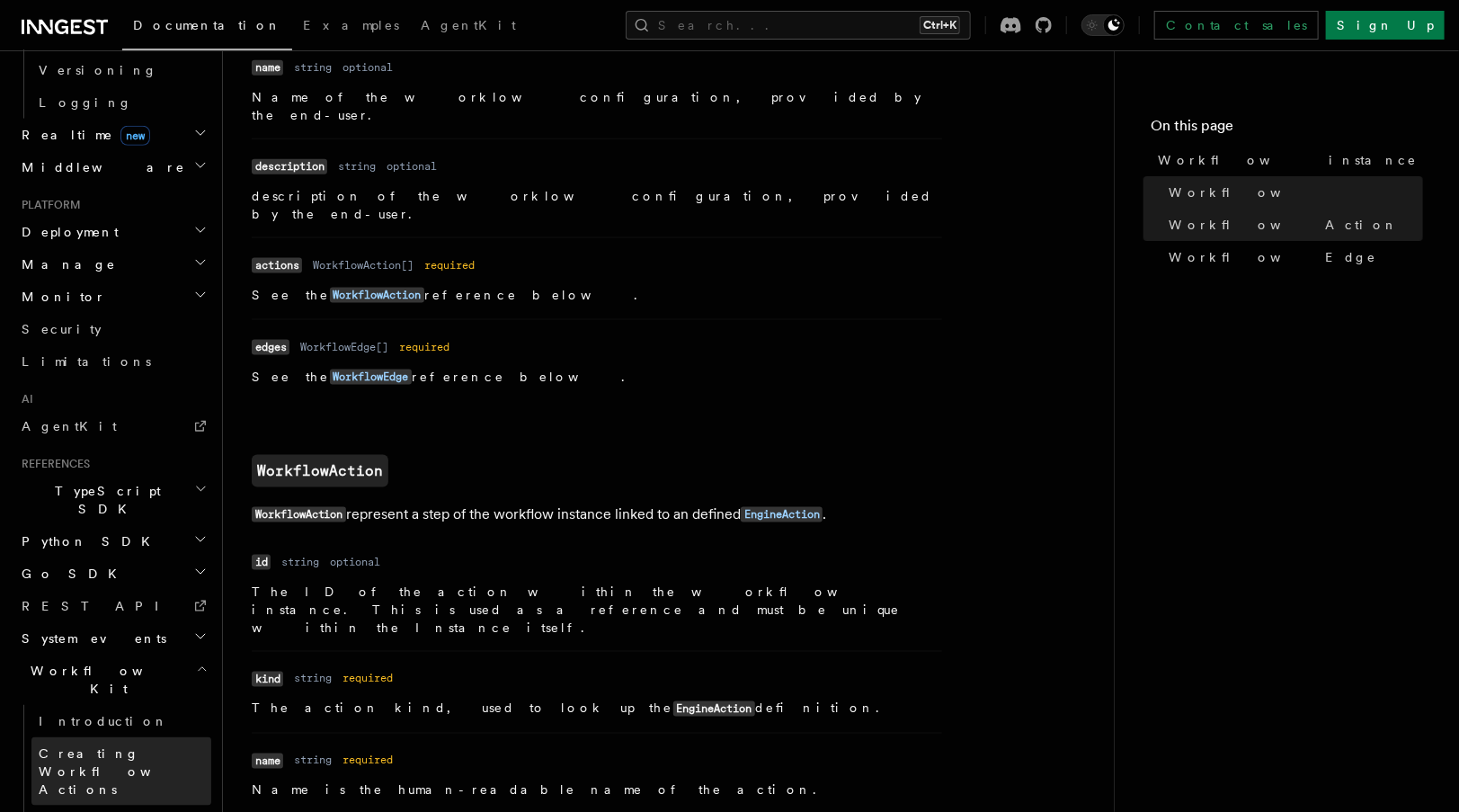
click at [90, 746] on span "Creating Workflow Actions" at bounding box center [117, 771] width 157 height 51
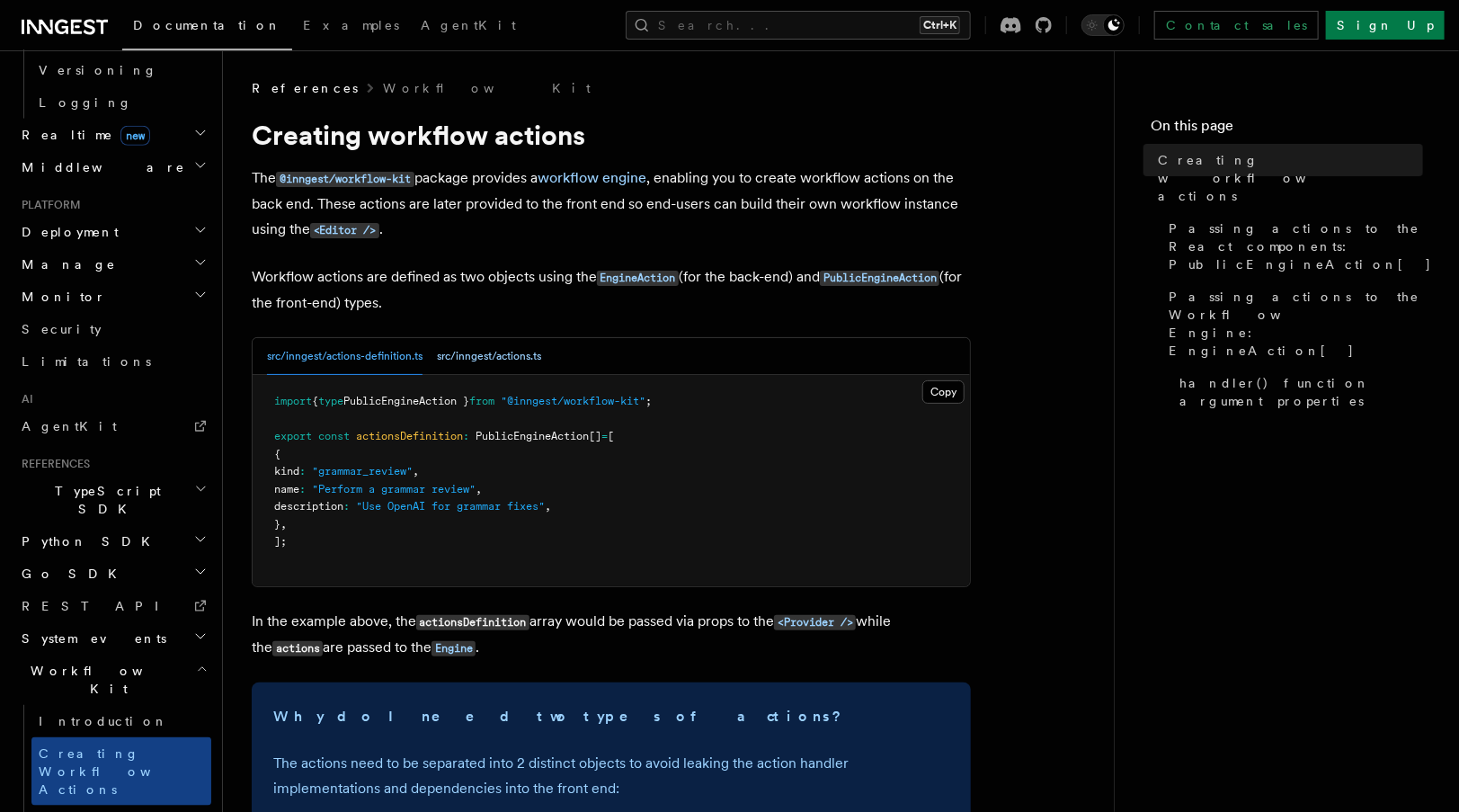
click at [509, 368] on button "src/inngest/actions.ts" at bounding box center [489, 356] width 104 height 37
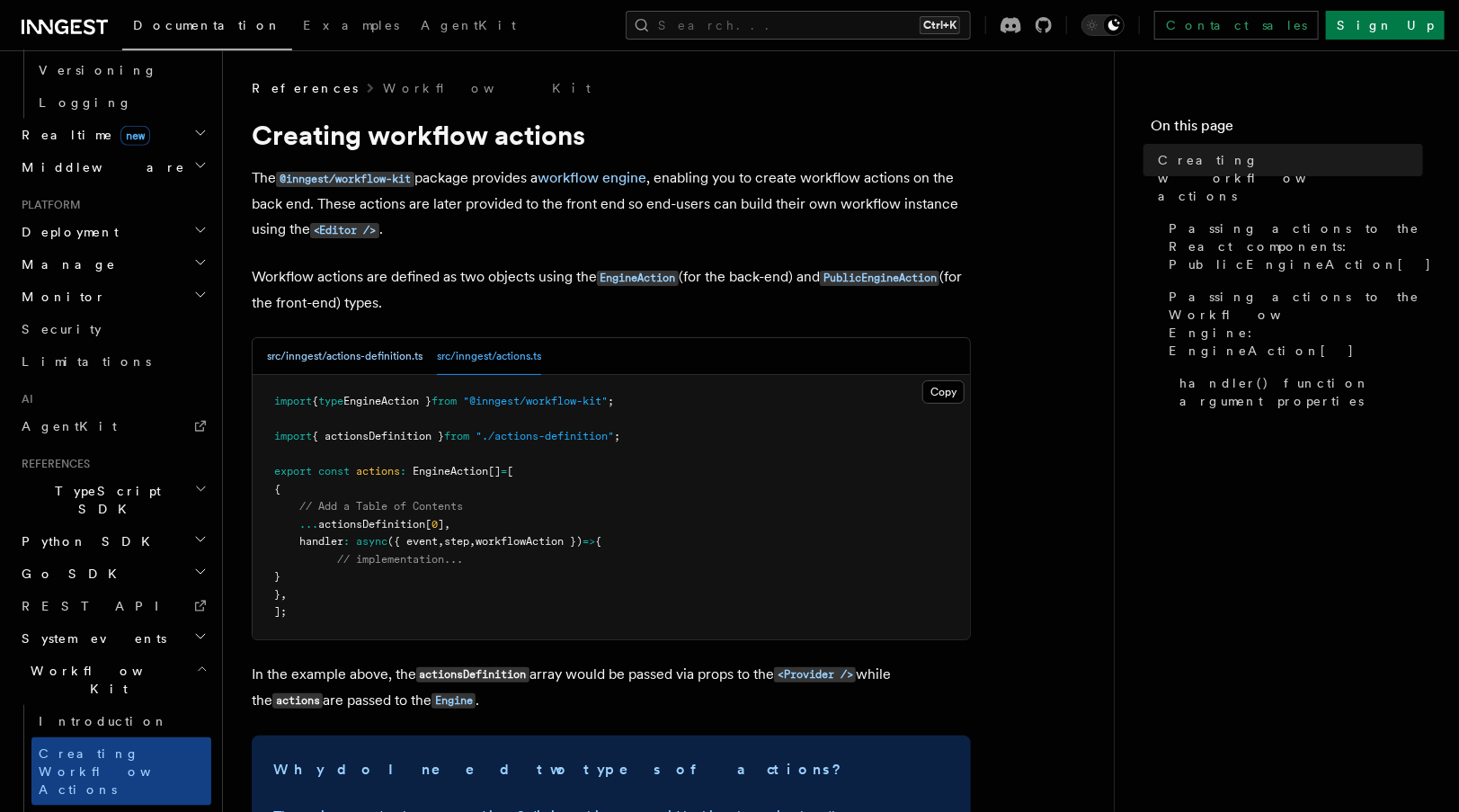
click at [398, 359] on button "src/inngest/actions-definition.ts" at bounding box center [345, 356] width 156 height 37
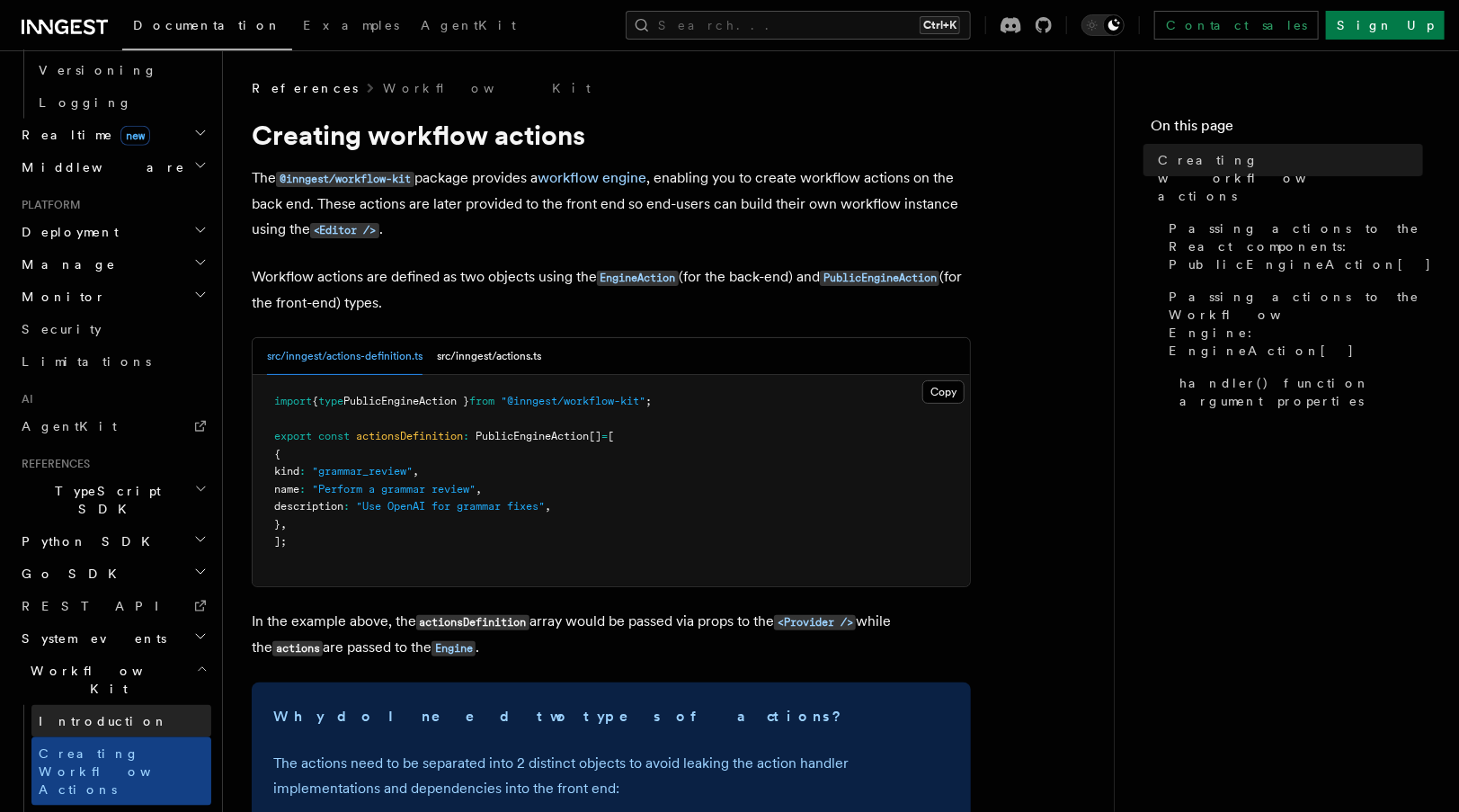
click at [128, 704] on link "Introduction" at bounding box center [121, 721] width 180 height 33
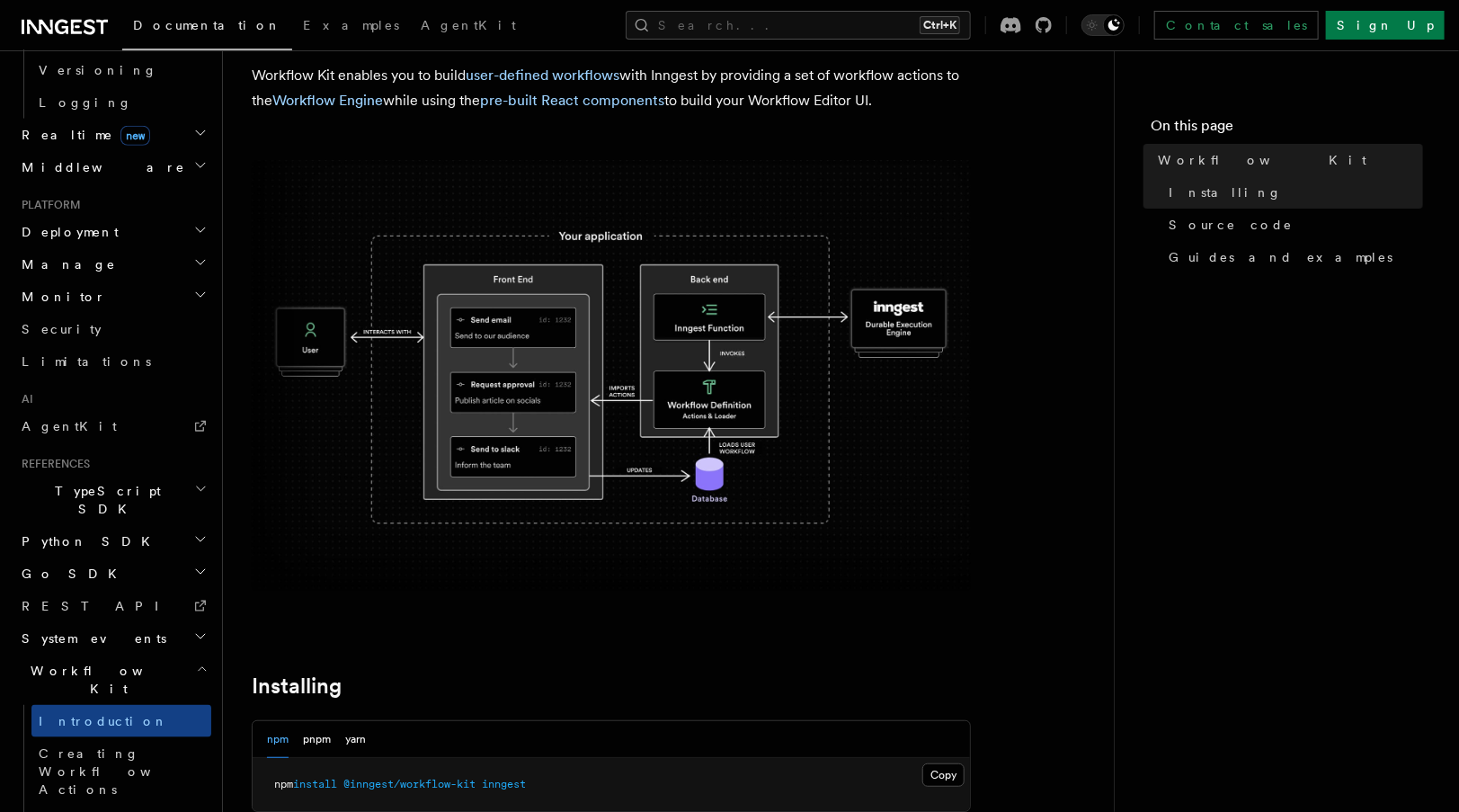
scroll to position [102, 0]
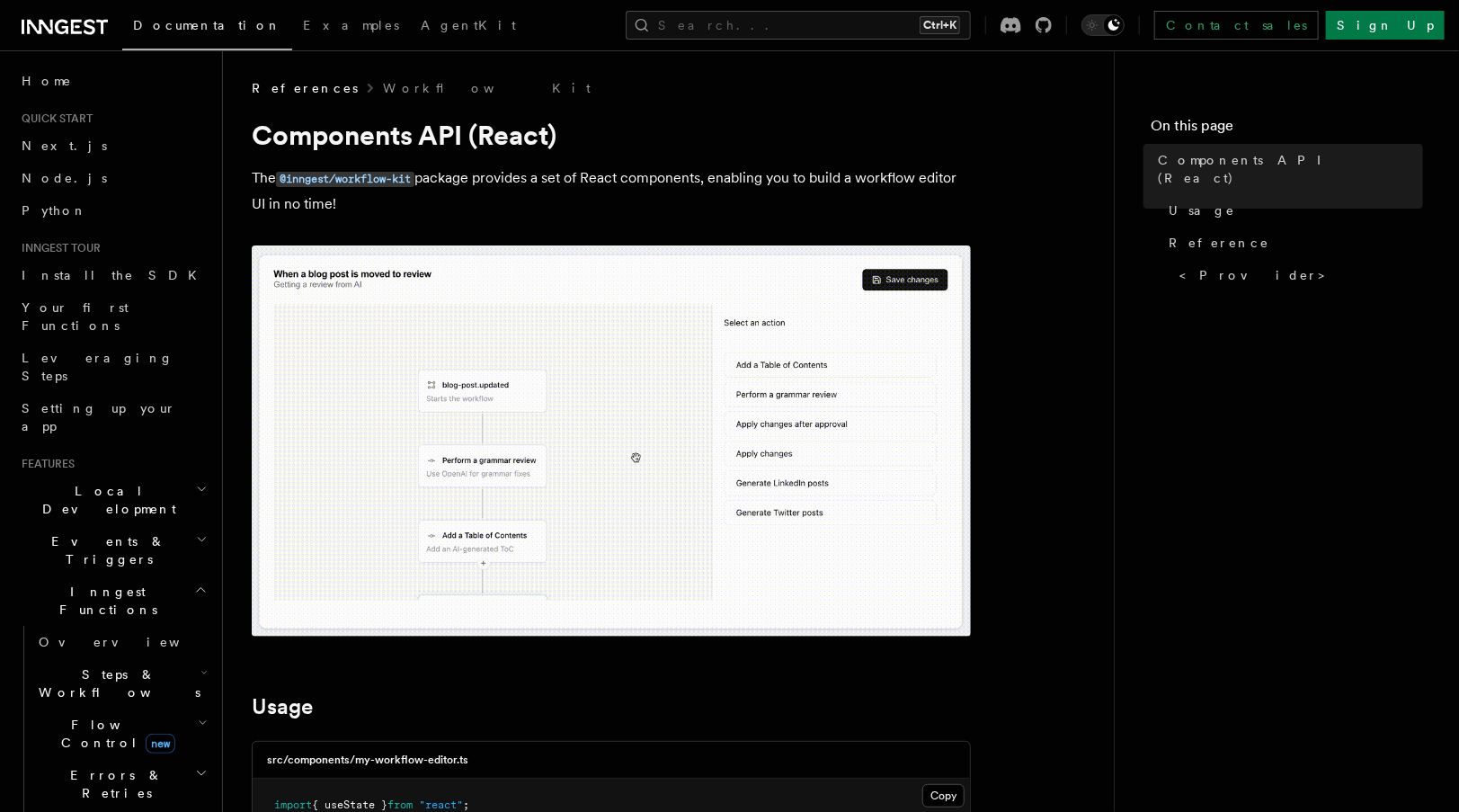
click at [110, 715] on span "Flow Control new" at bounding box center [115, 733] width 167 height 36
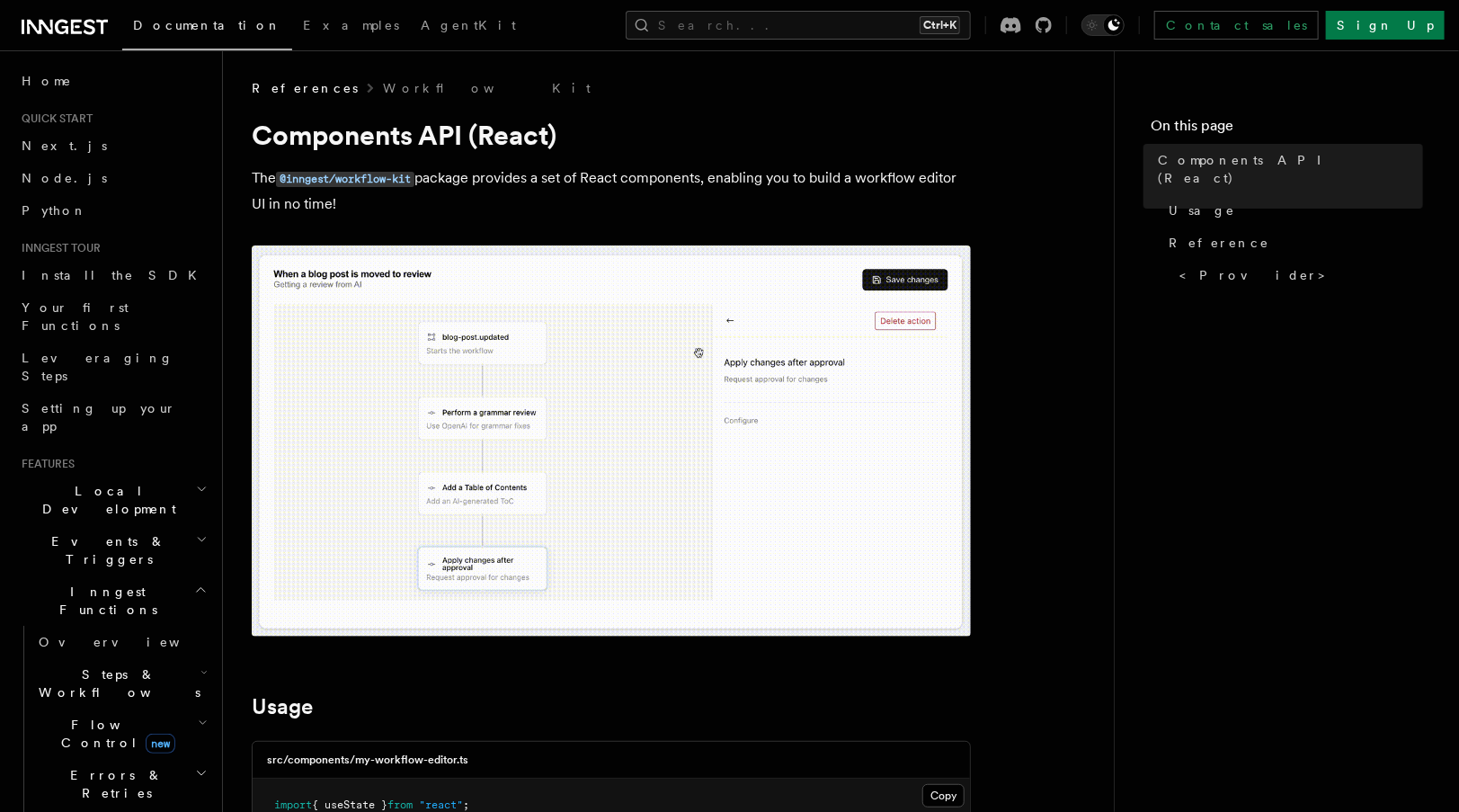
click at [106, 766] on span "Errors & Retries" at bounding box center [113, 784] width 164 height 36
click at [105, 766] on span "Errors & Retries" at bounding box center [113, 784] width 164 height 36
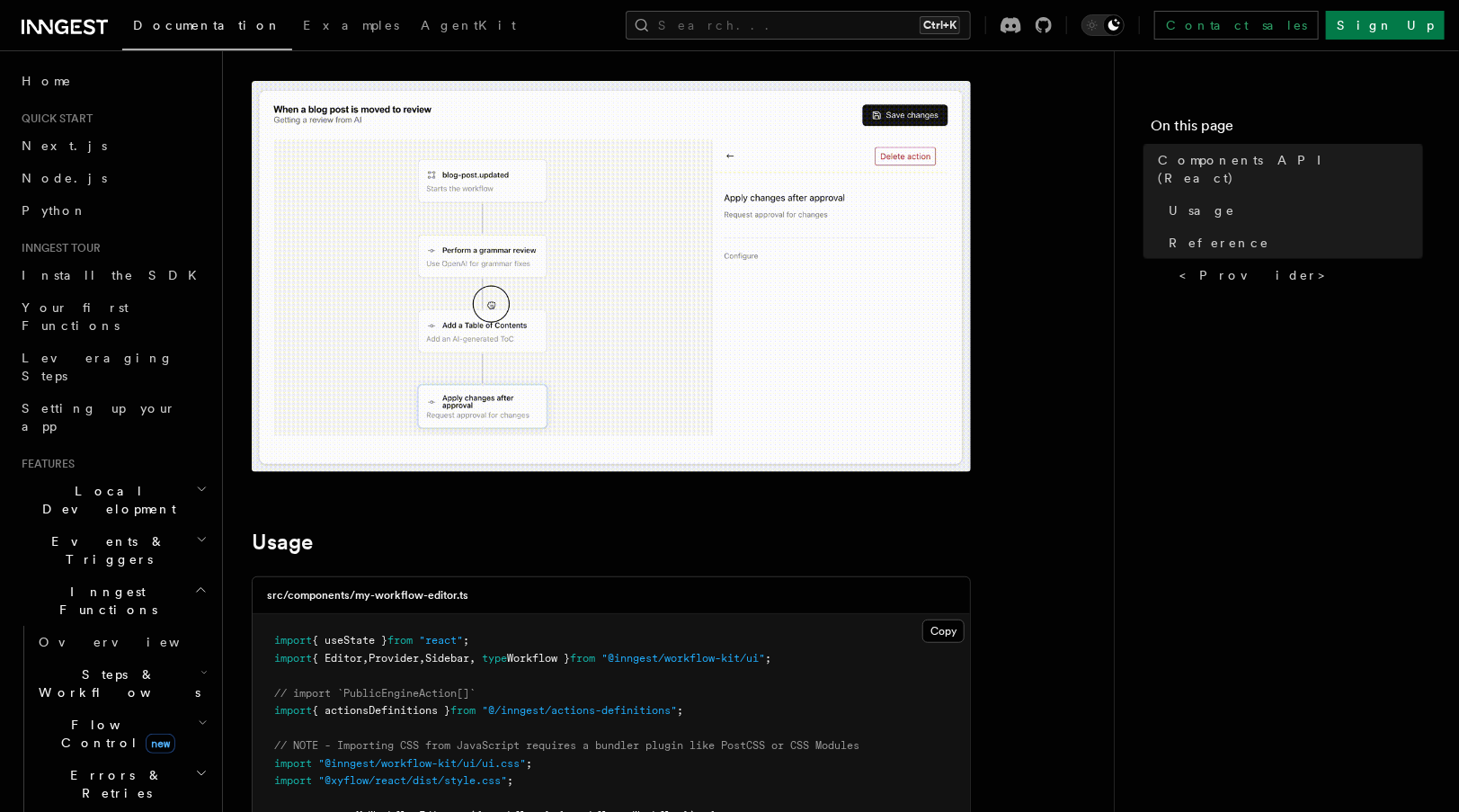
scroll to position [24, 0]
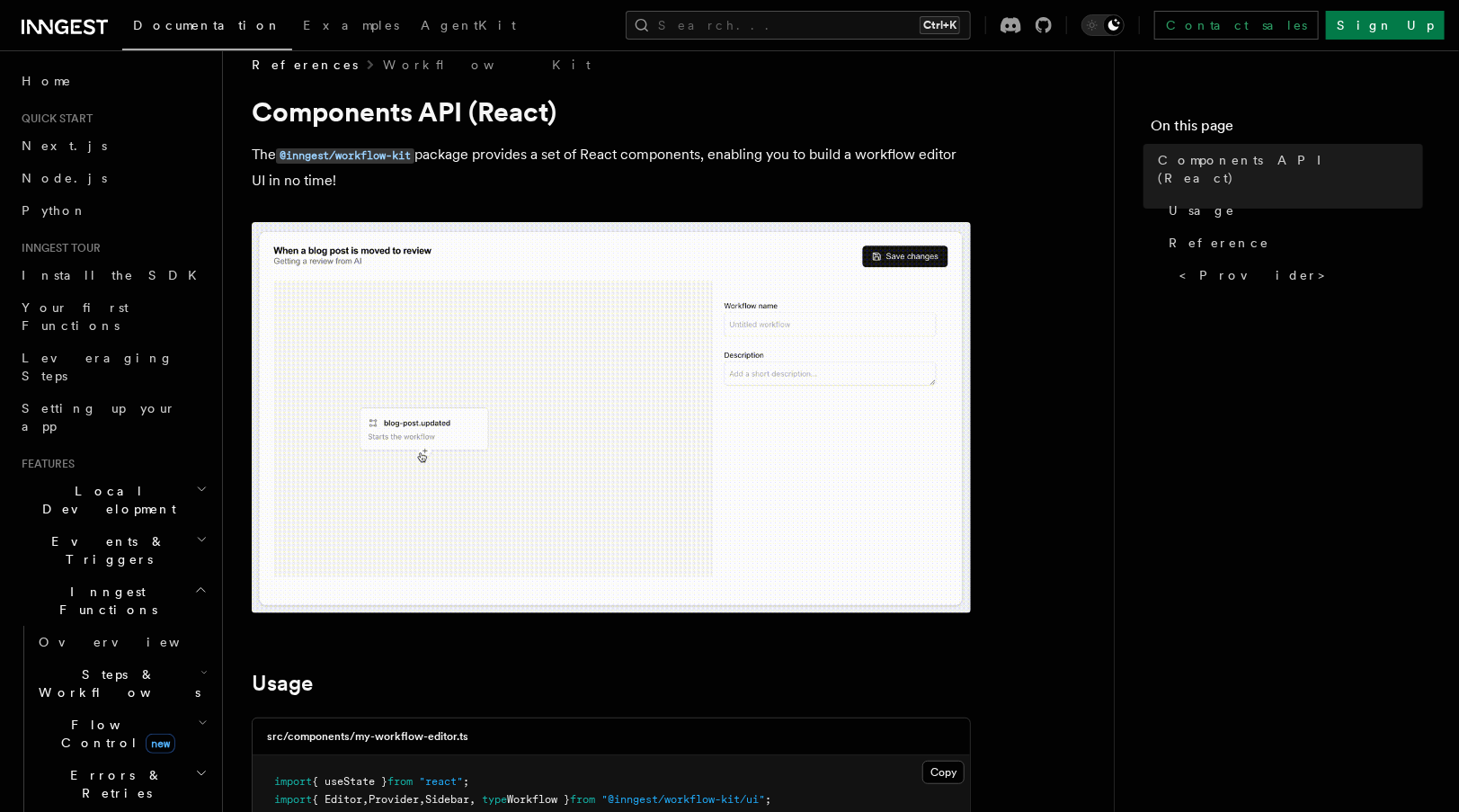
click at [778, 528] on img at bounding box center [611, 417] width 719 height 391
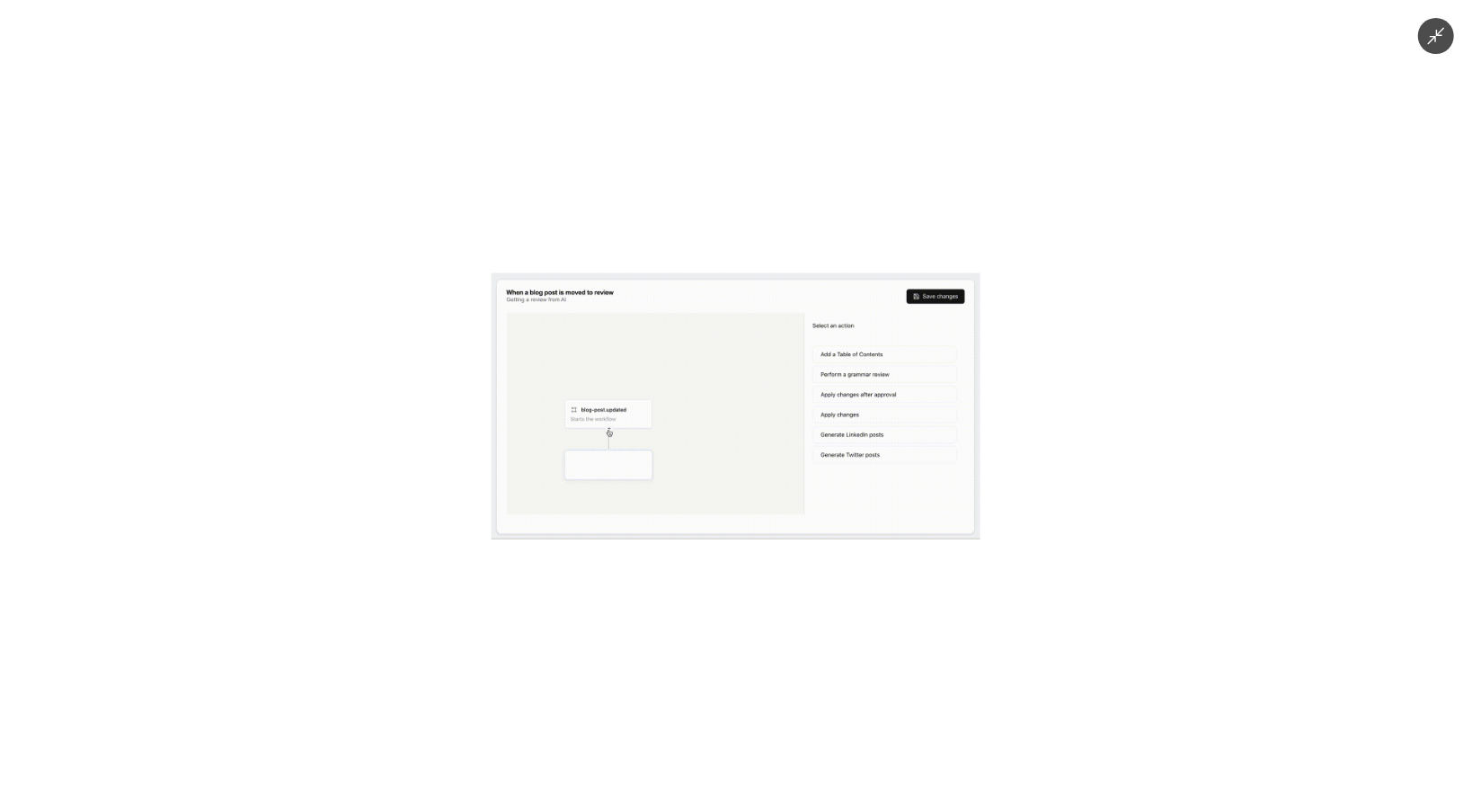
click at [778, 528] on img at bounding box center [736, 406] width 489 height 266
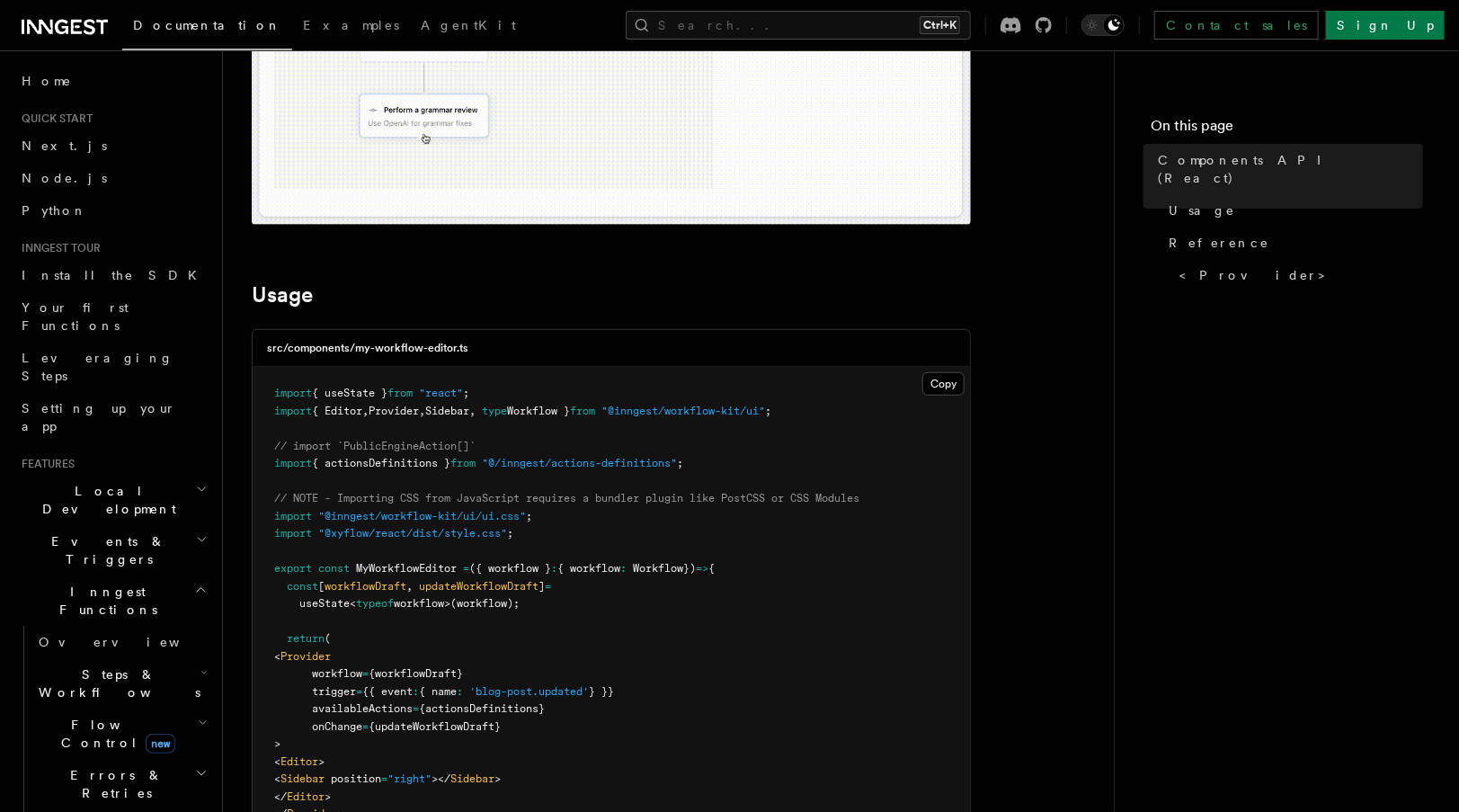
scroll to position [413, 0]
click at [159, 658] on h2 "Steps & Workflows" at bounding box center [121, 683] width 180 height 51
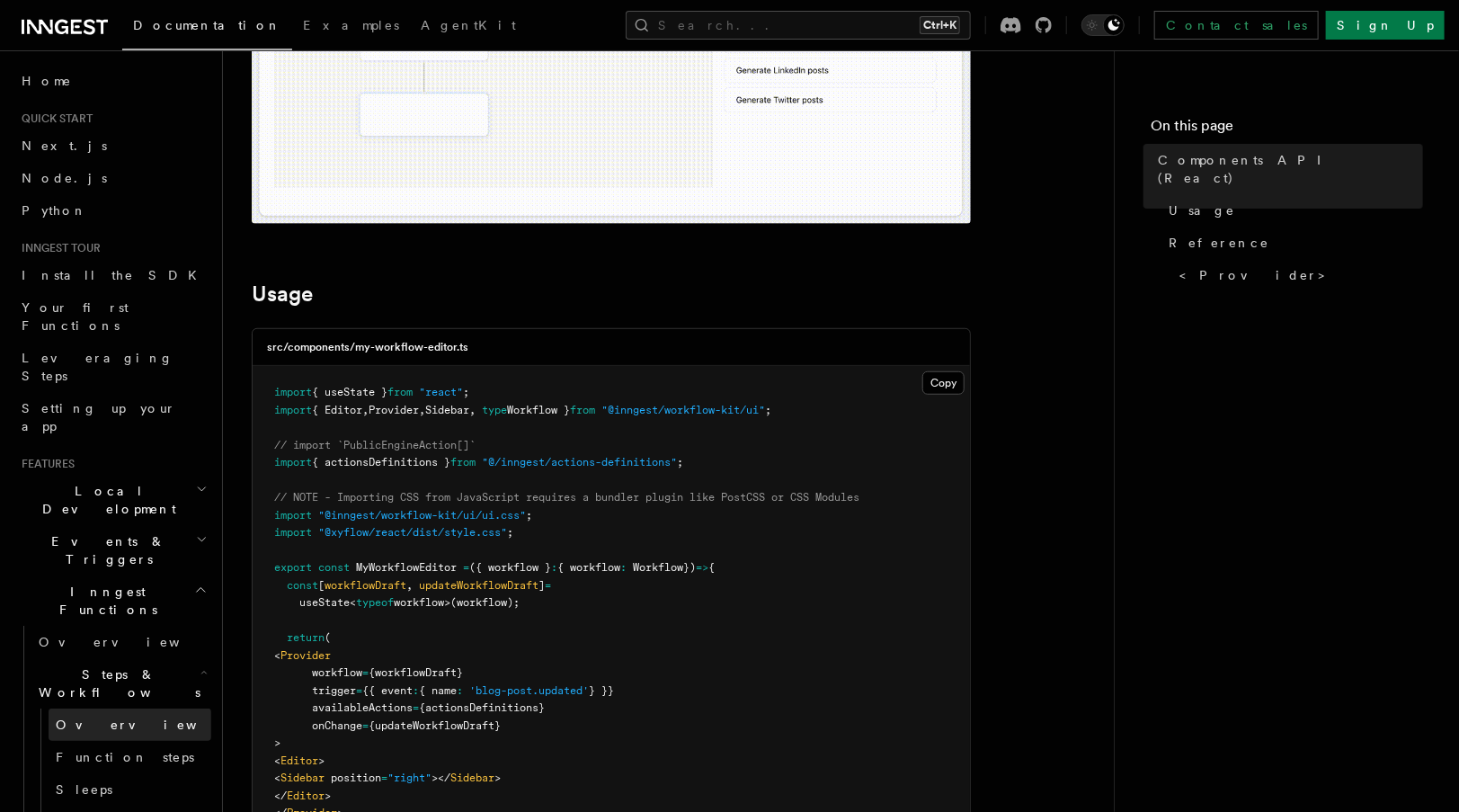
click at [112, 708] on link "Overview" at bounding box center [130, 724] width 163 height 33
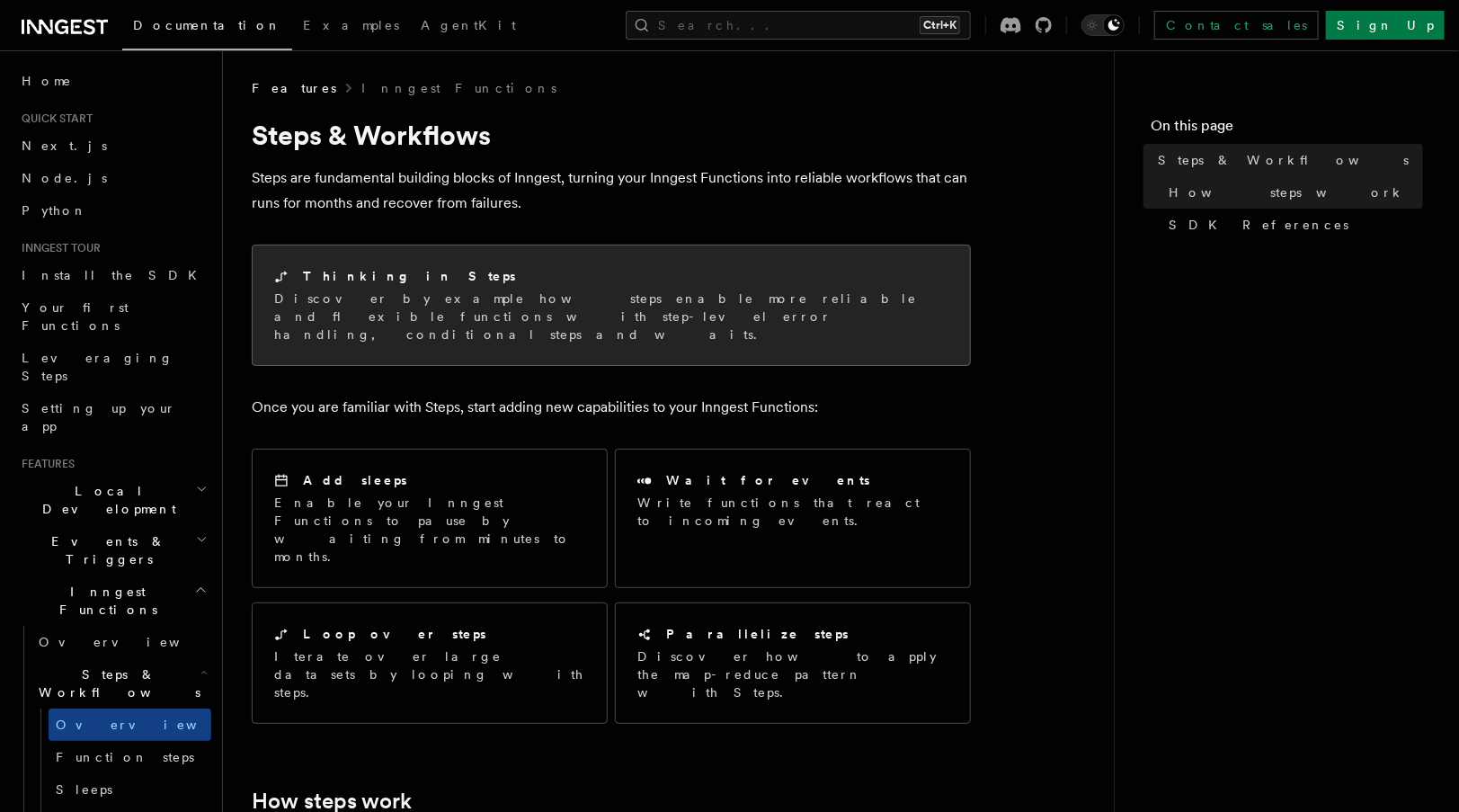
click at [514, 316] on p "Discover by example how steps enable more reliable and flexible functions with …" at bounding box center [611, 317] width 675 height 54
